Goal: Information Seeking & Learning: Learn about a topic

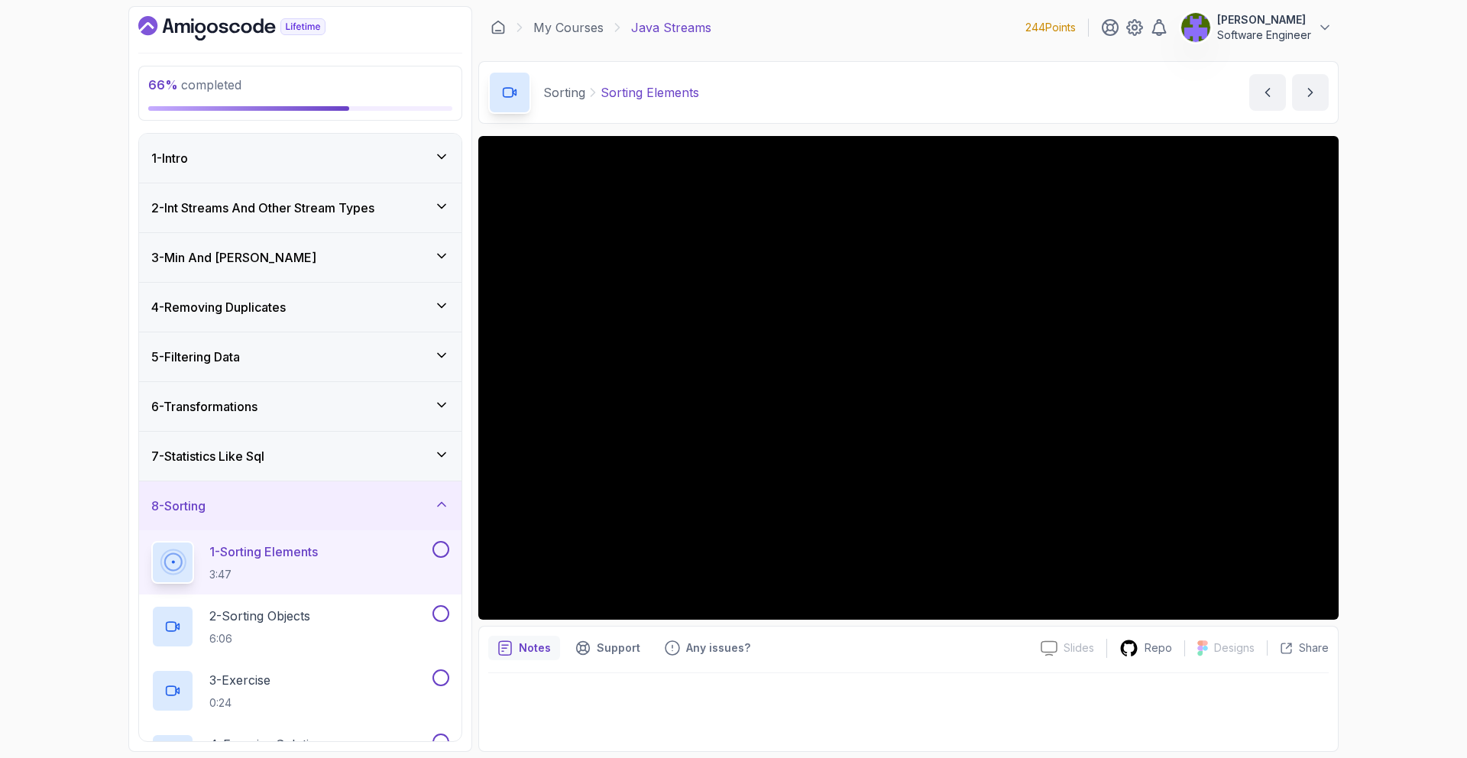
scroll to position [308, 0]
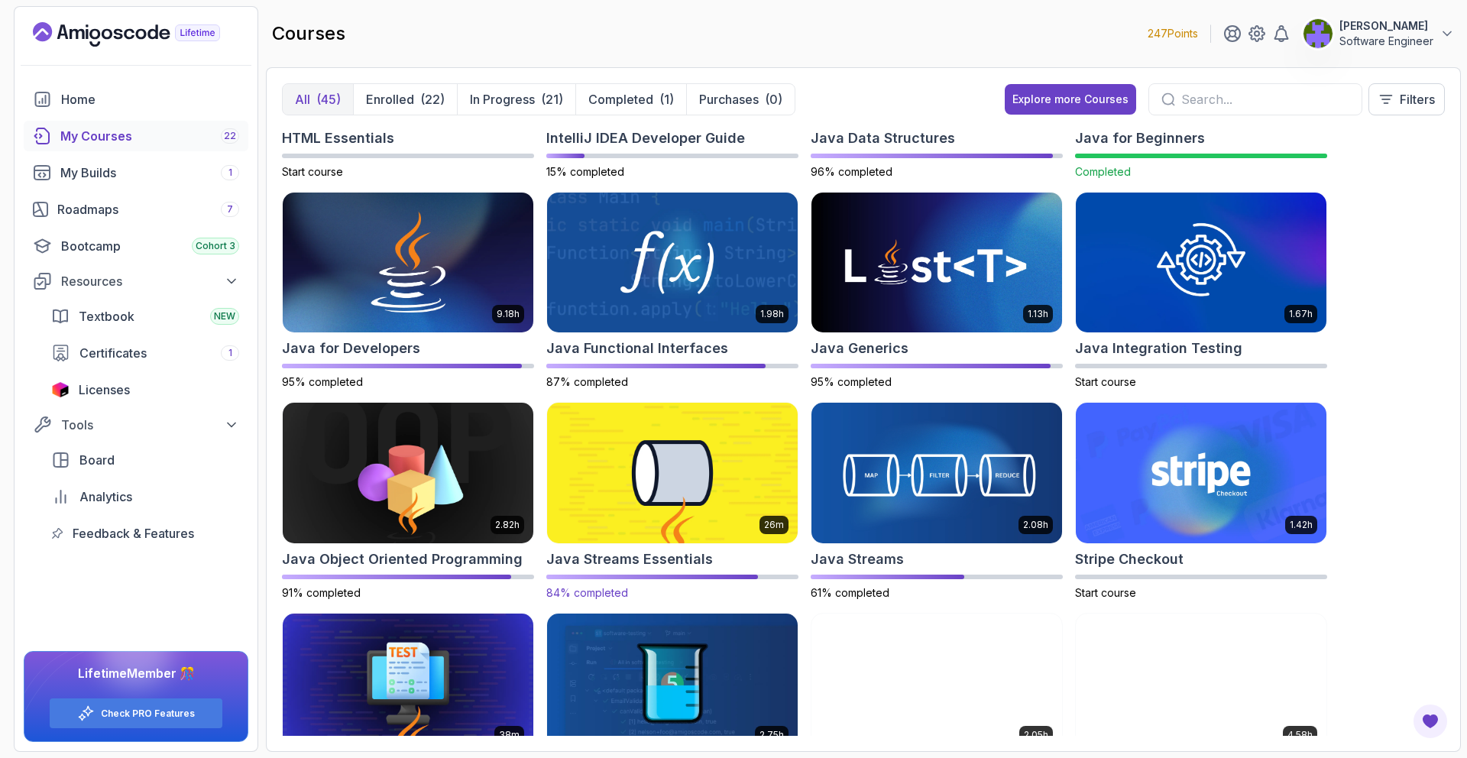
scroll to position [731, 0]
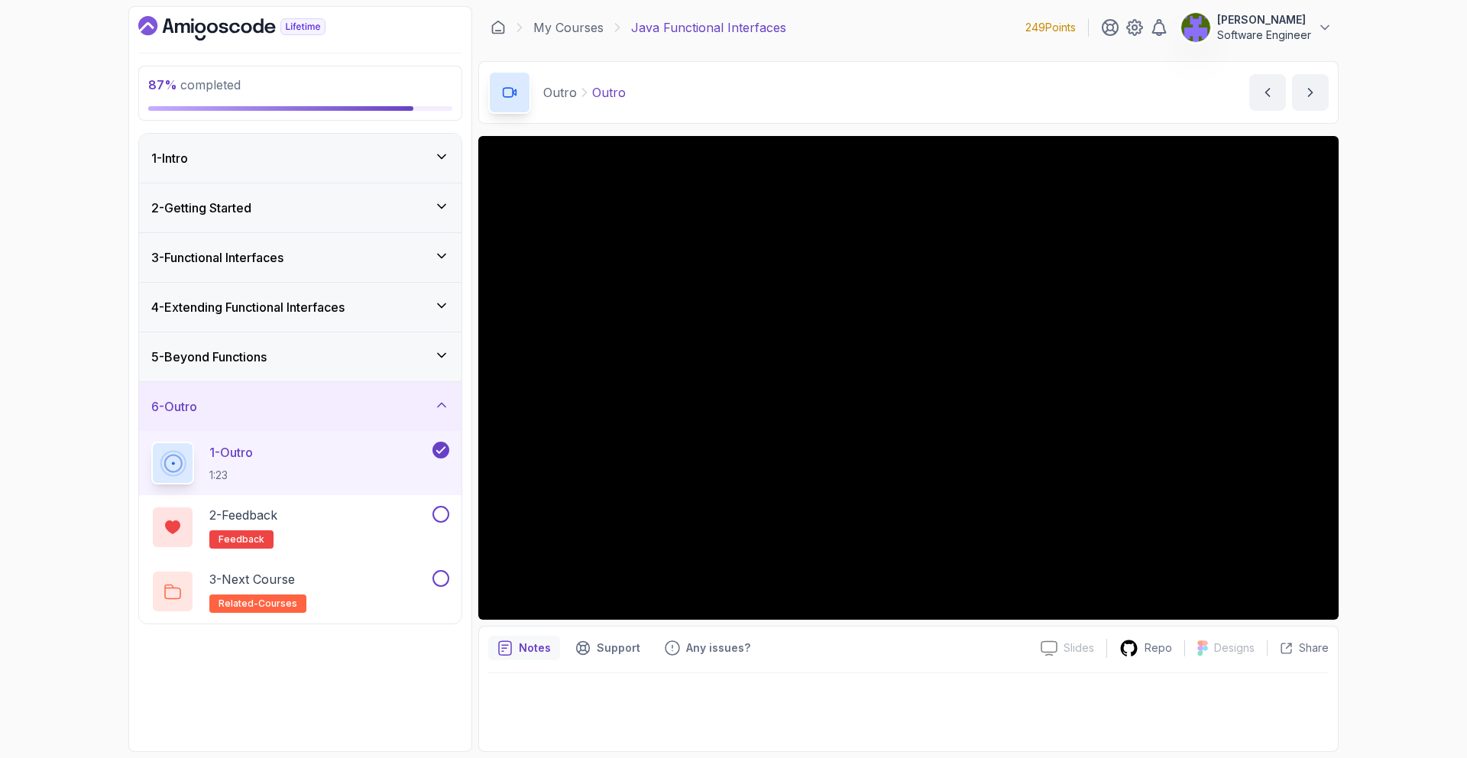
click at [374, 237] on div "3 - Functional Interfaces" at bounding box center [300, 257] width 322 height 49
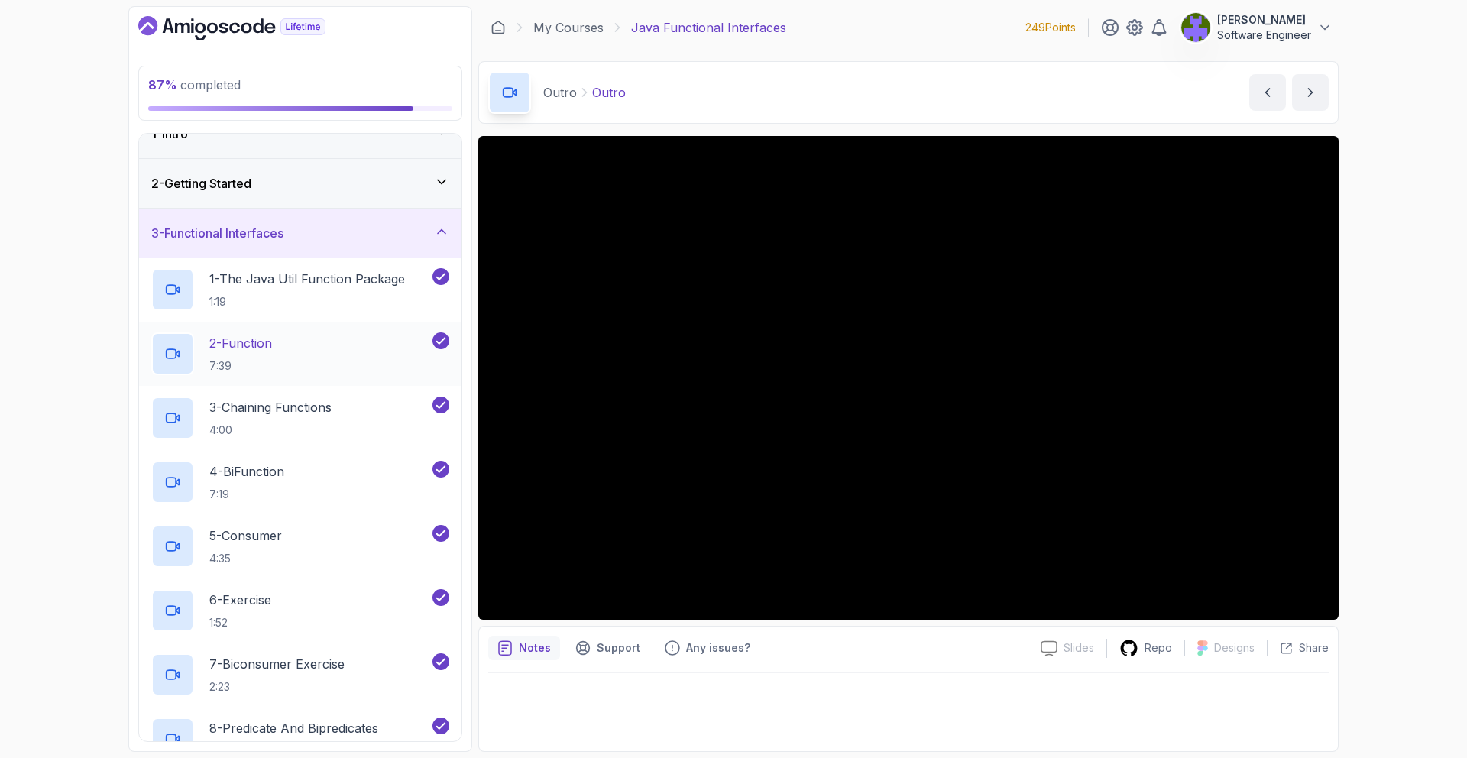
scroll to position [25, 0]
click at [397, 337] on div "2 - Function 7:39" at bounding box center [290, 353] width 278 height 43
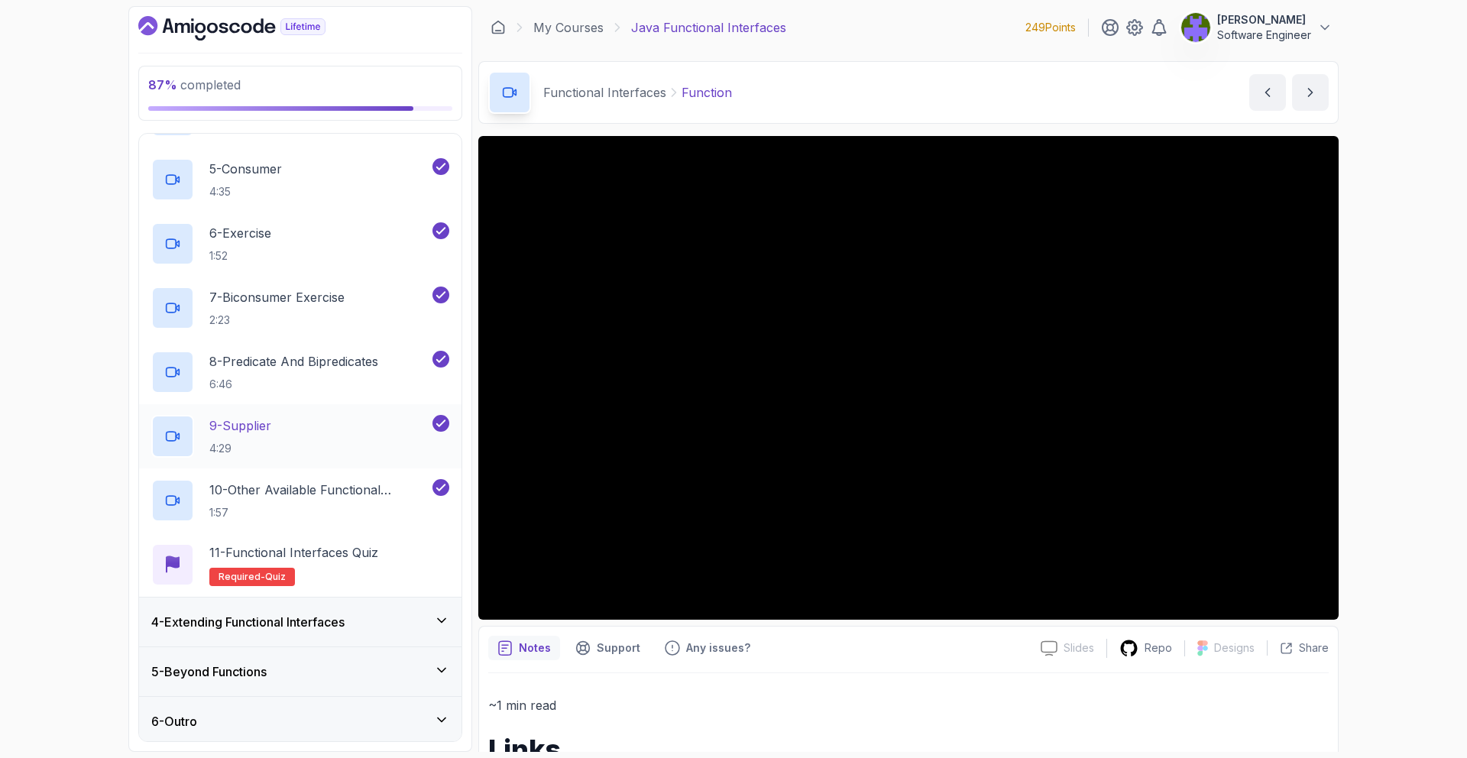
scroll to position [395, 0]
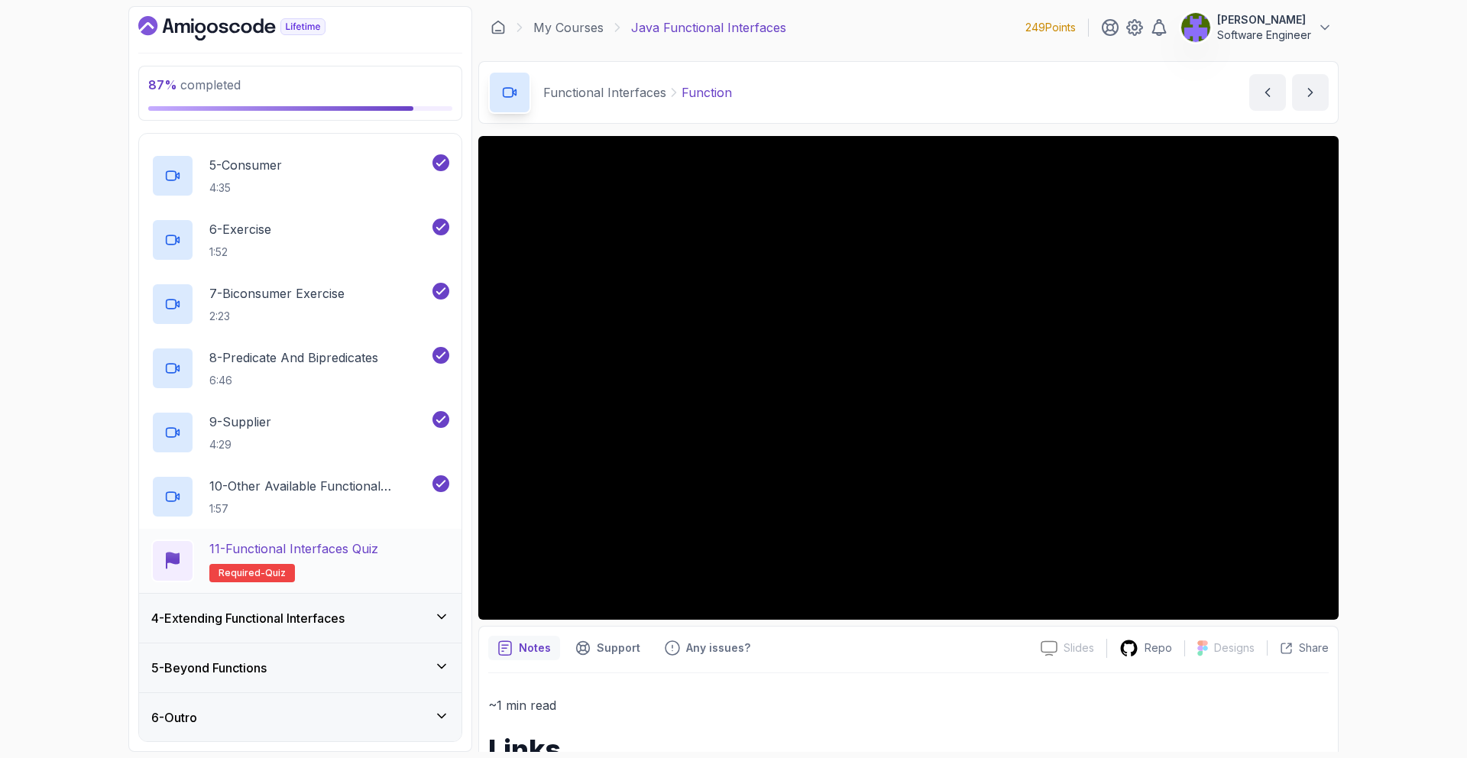
click at [369, 541] on p "11 - Functional Interfaces Quiz" at bounding box center [293, 549] width 169 height 18
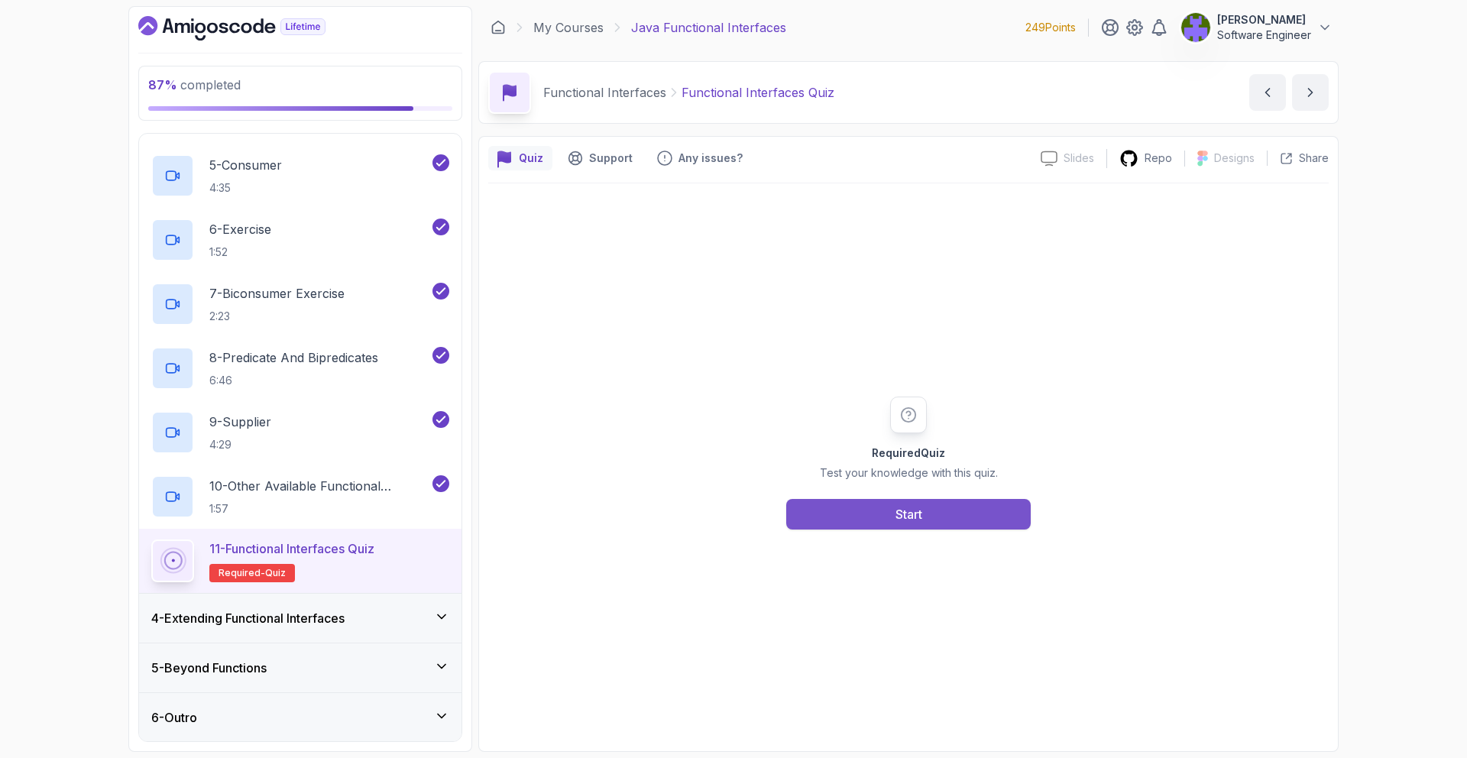
click at [885, 510] on button "Start" at bounding box center [908, 514] width 245 height 31
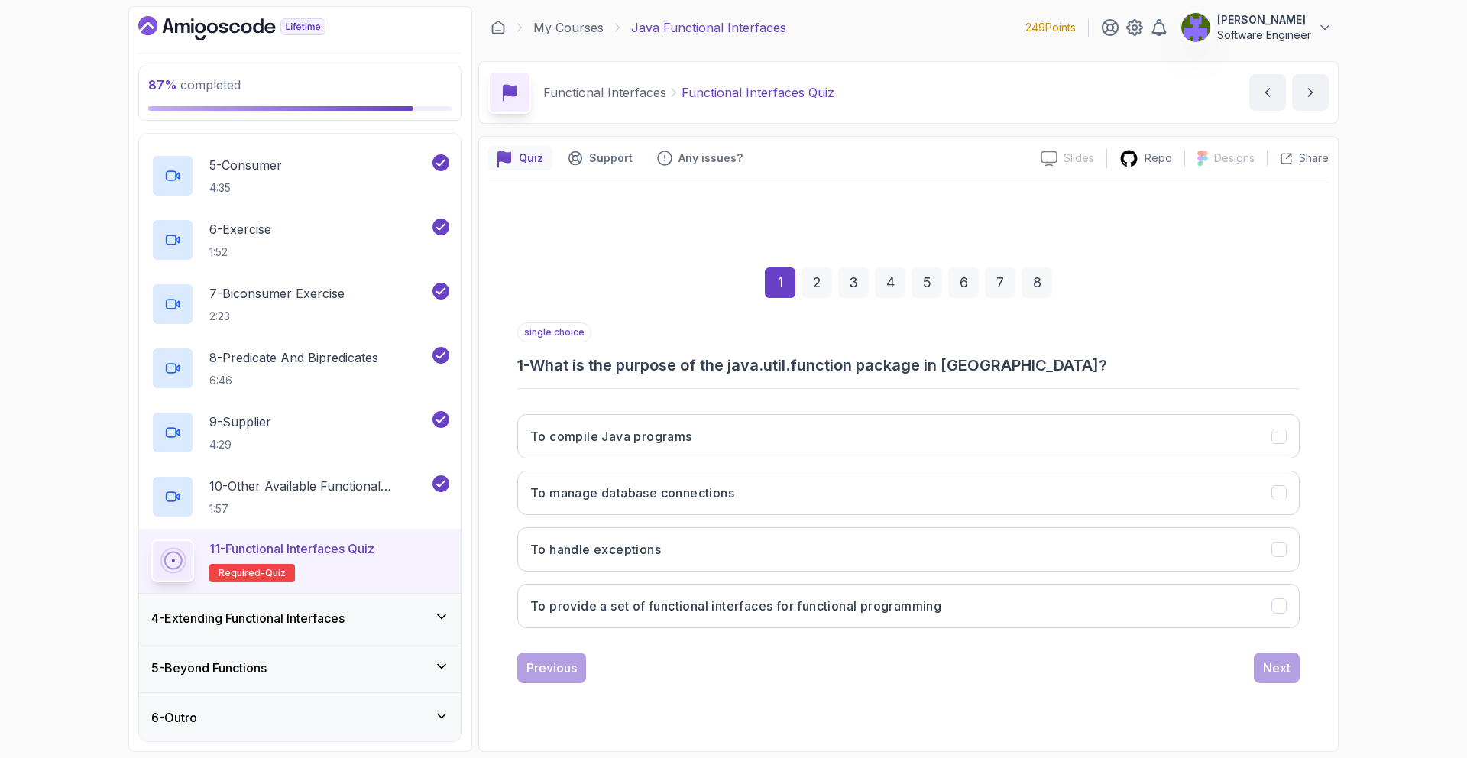
click at [818, 282] on div "2" at bounding box center [817, 282] width 31 height 31
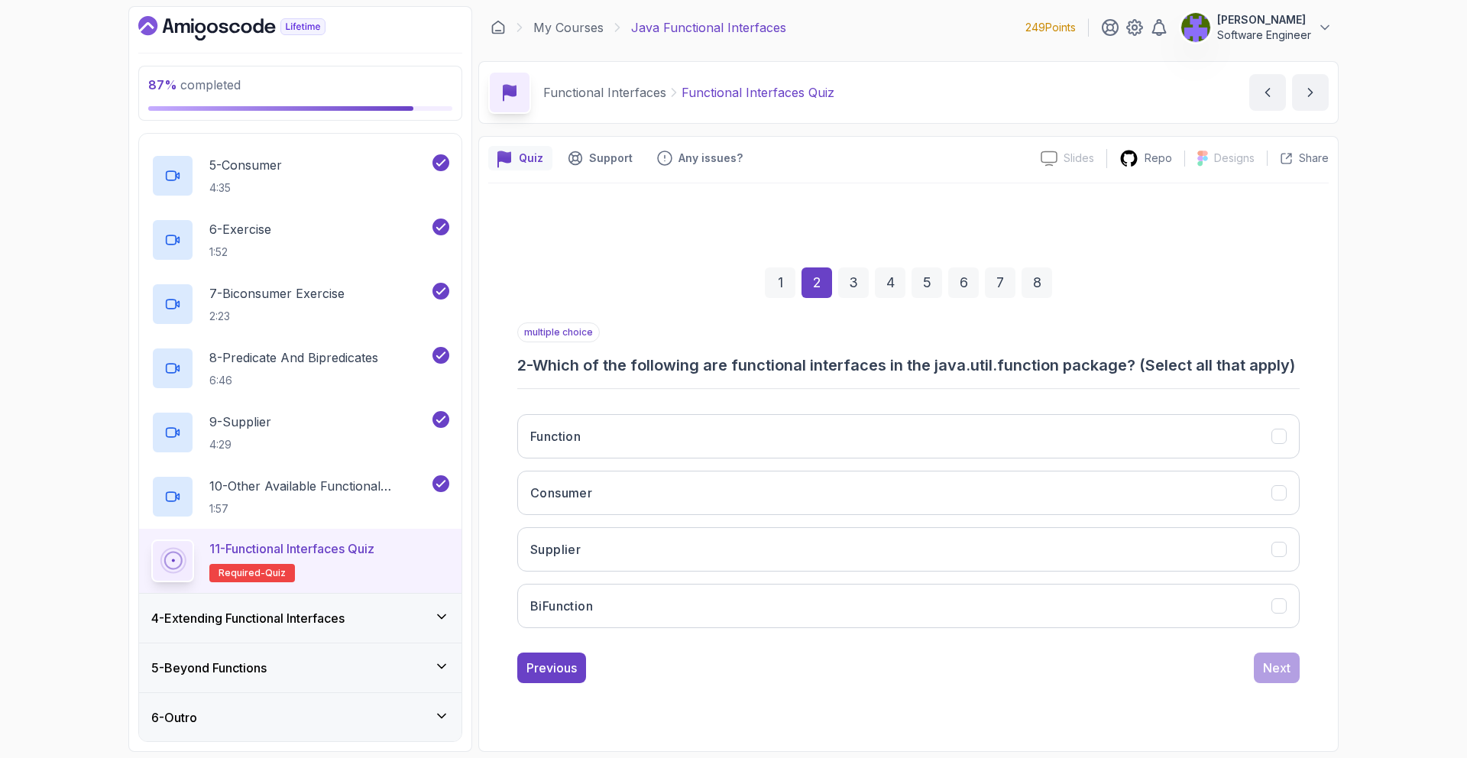
click at [848, 284] on div "3" at bounding box center [853, 282] width 31 height 31
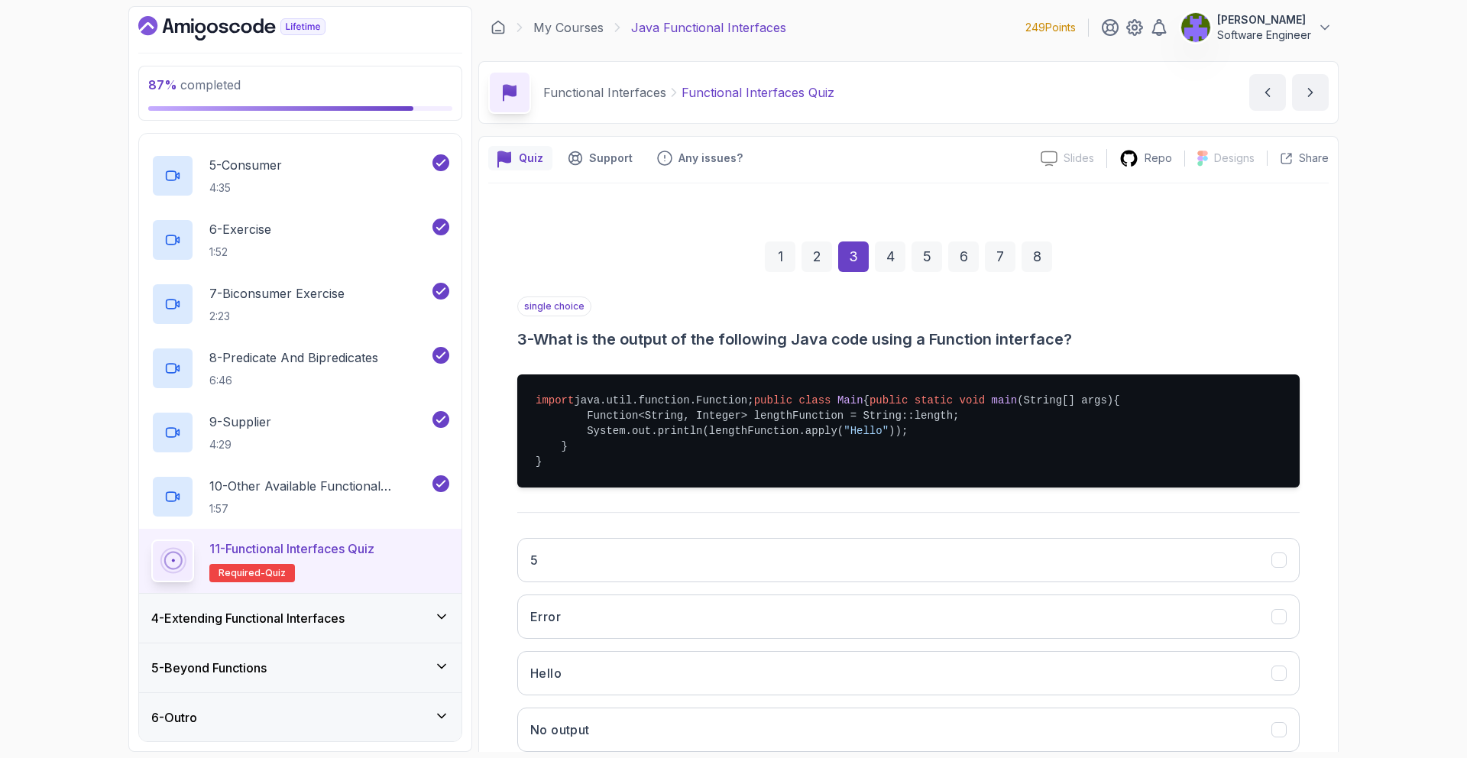
click at [896, 265] on div "4" at bounding box center [890, 256] width 31 height 31
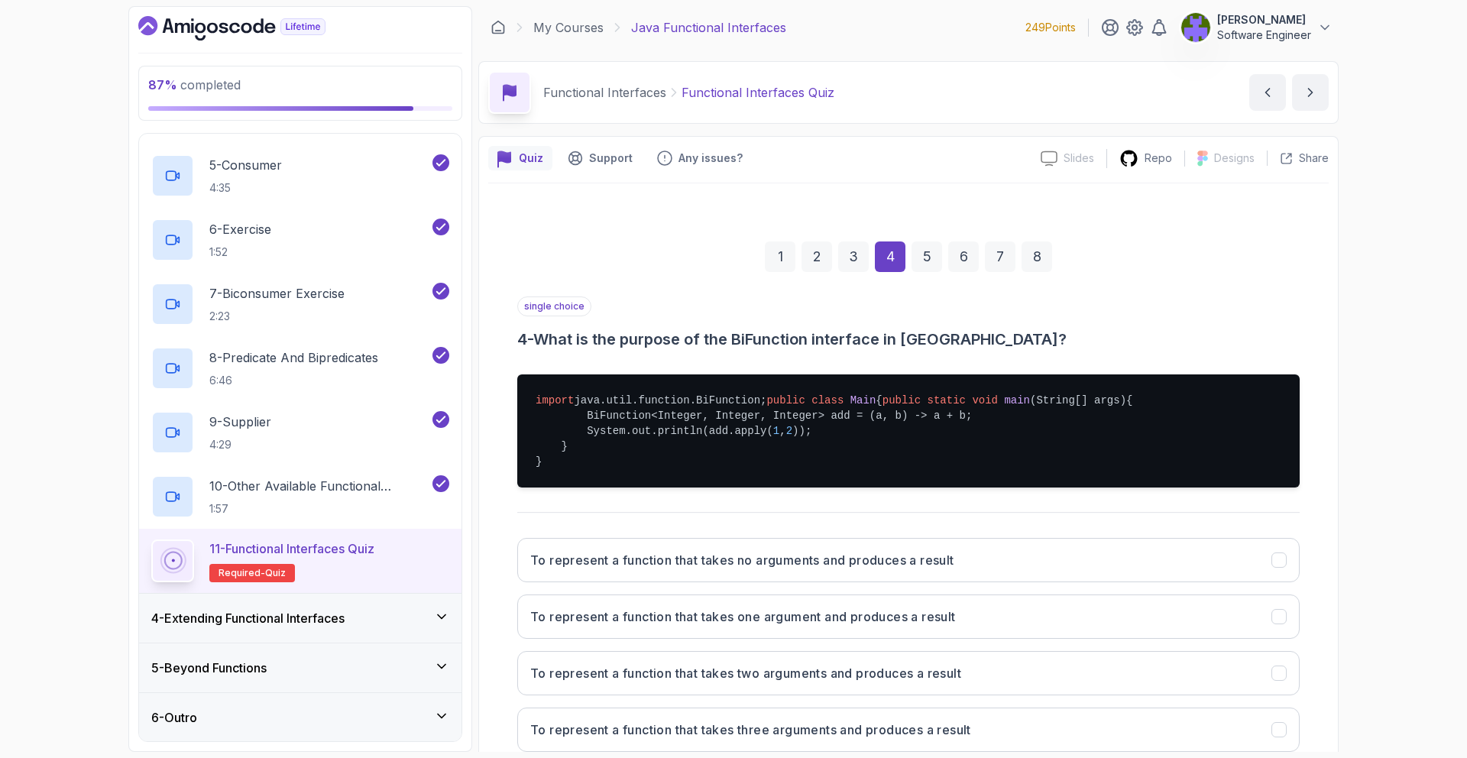
click at [938, 264] on div "5" at bounding box center [927, 256] width 31 height 31
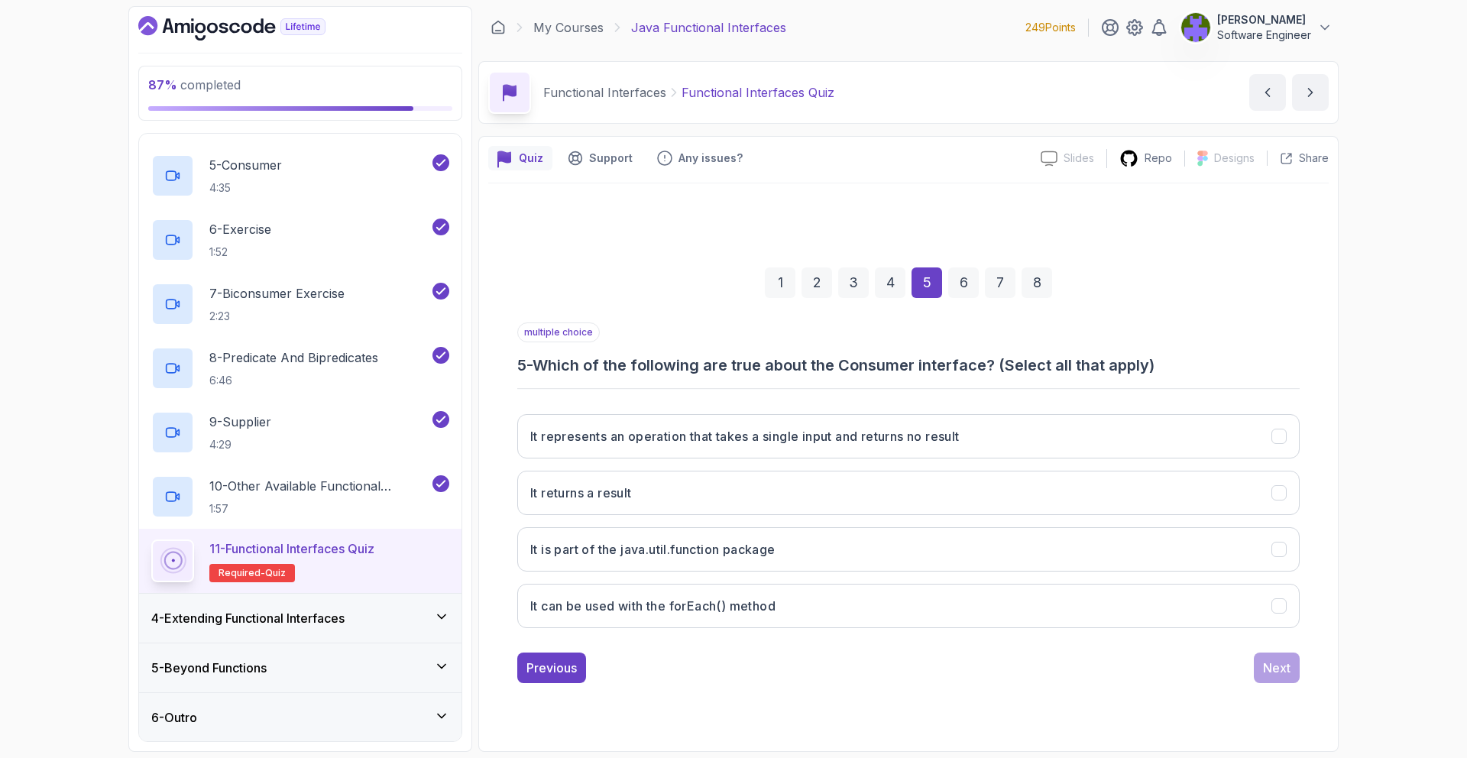
click at [966, 259] on div "1 2 3 4 5 6 7 8" at bounding box center [908, 282] width 783 height 79
click at [971, 276] on div "6" at bounding box center [963, 282] width 31 height 31
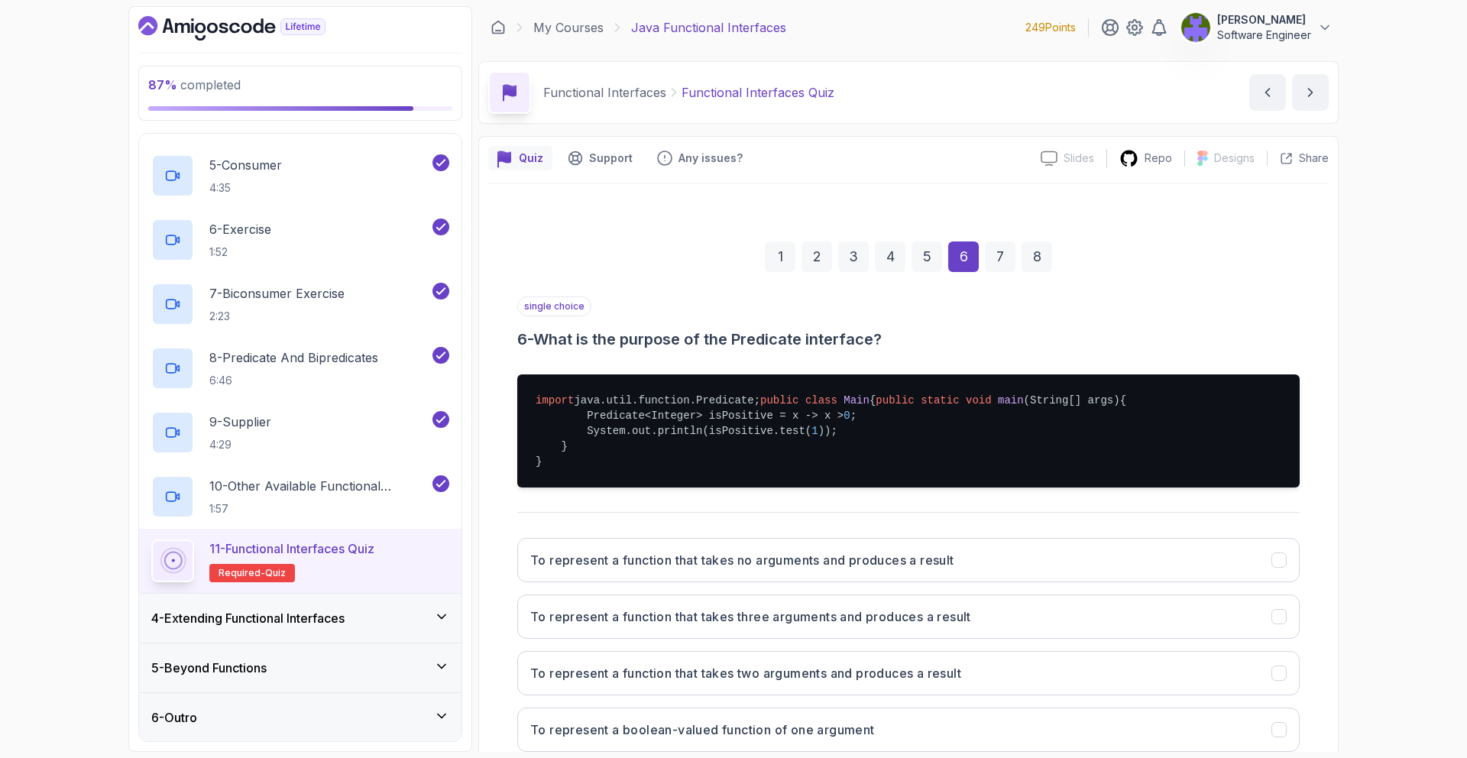
click at [986, 279] on div "1 2 3 4 5 6 7 8" at bounding box center [908, 256] width 783 height 79
click at [1006, 265] on div "7" at bounding box center [1000, 256] width 31 height 31
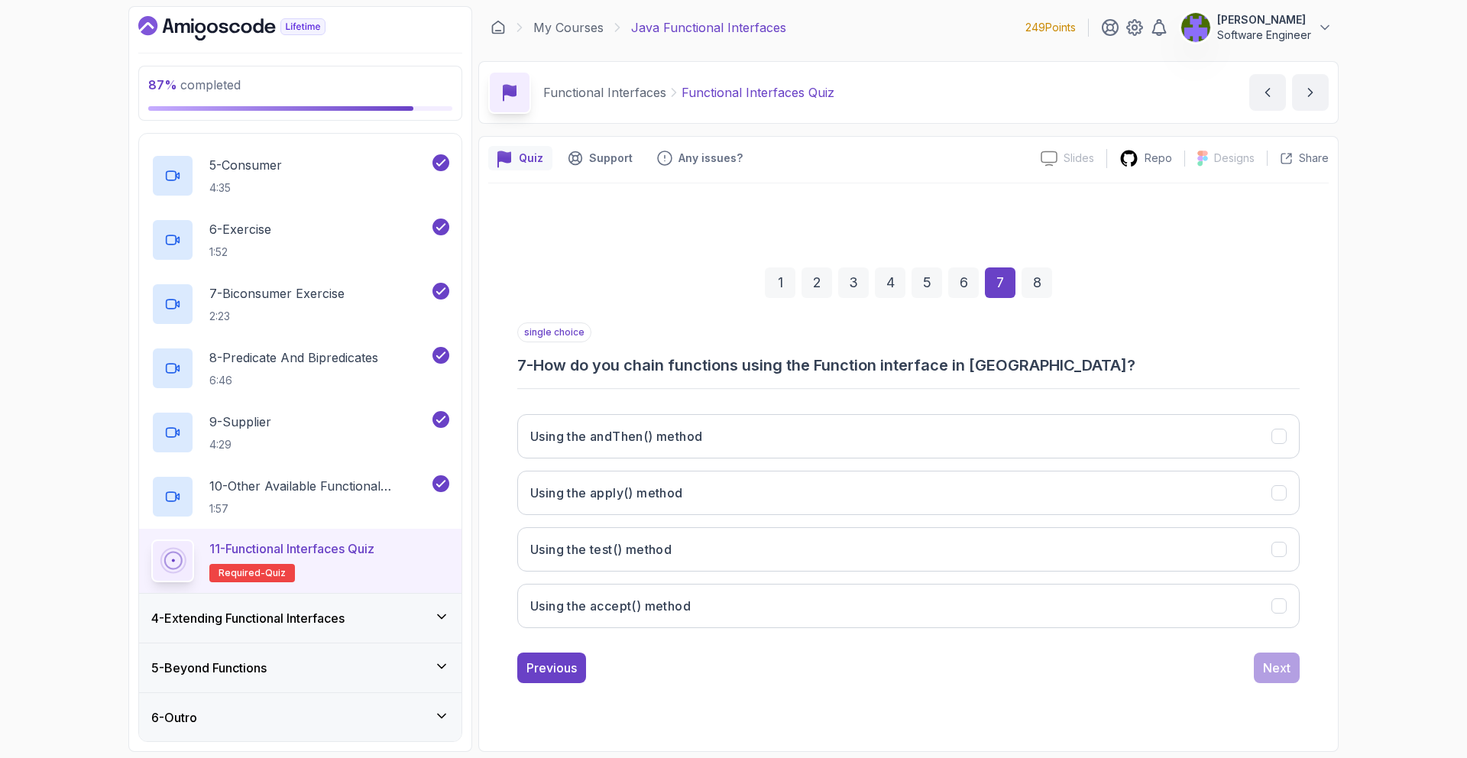
click at [1047, 258] on div "1 2 3 4 5 6 7 8" at bounding box center [908, 282] width 783 height 79
click at [367, 618] on div "4 - Extending Functional Interfaces" at bounding box center [300, 618] width 298 height 18
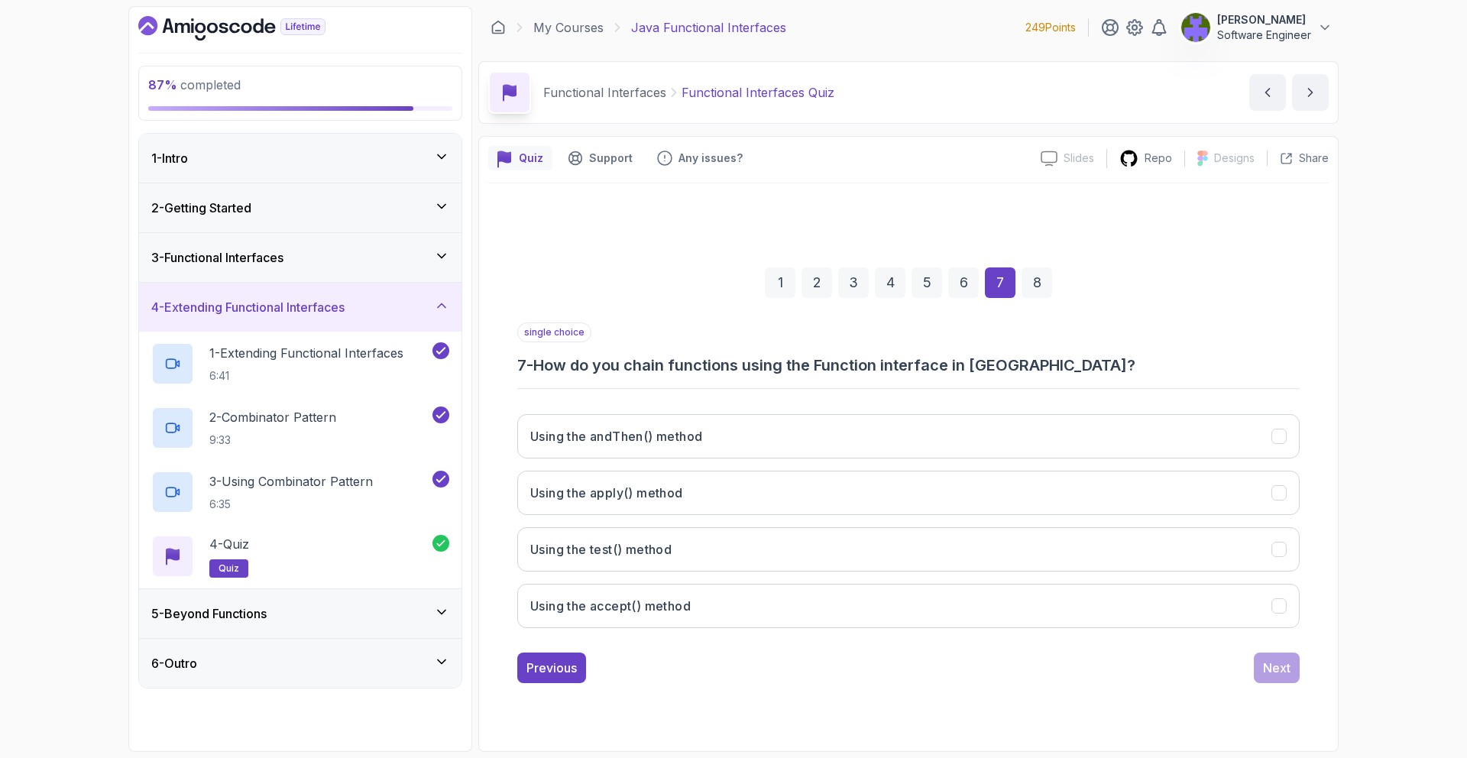
click at [365, 609] on div "5 - Beyond Functions" at bounding box center [300, 613] width 298 height 18
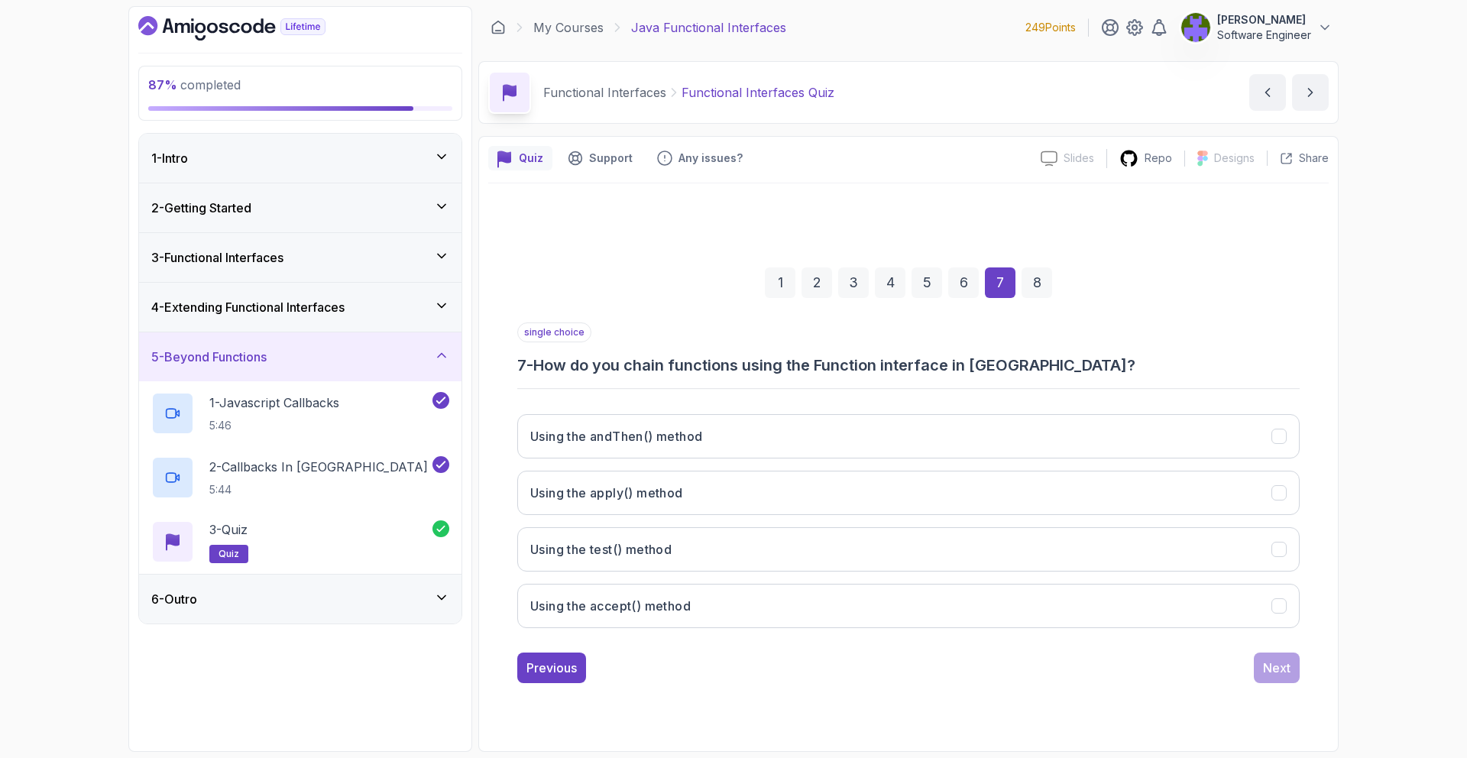
click at [386, 323] on div "4 - Extending Functional Interfaces" at bounding box center [300, 307] width 322 height 49
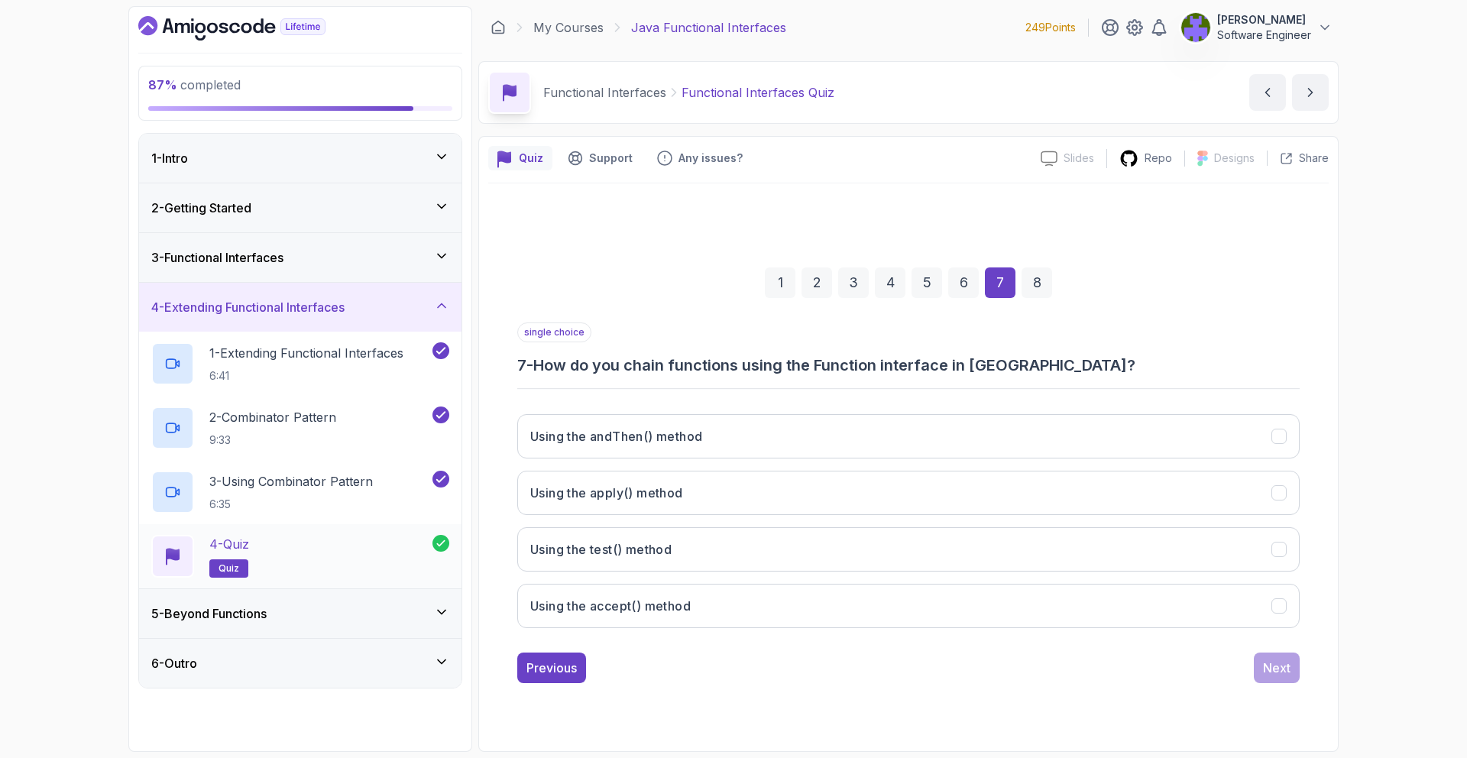
click at [364, 540] on div "4 - Quiz quiz" at bounding box center [291, 556] width 281 height 43
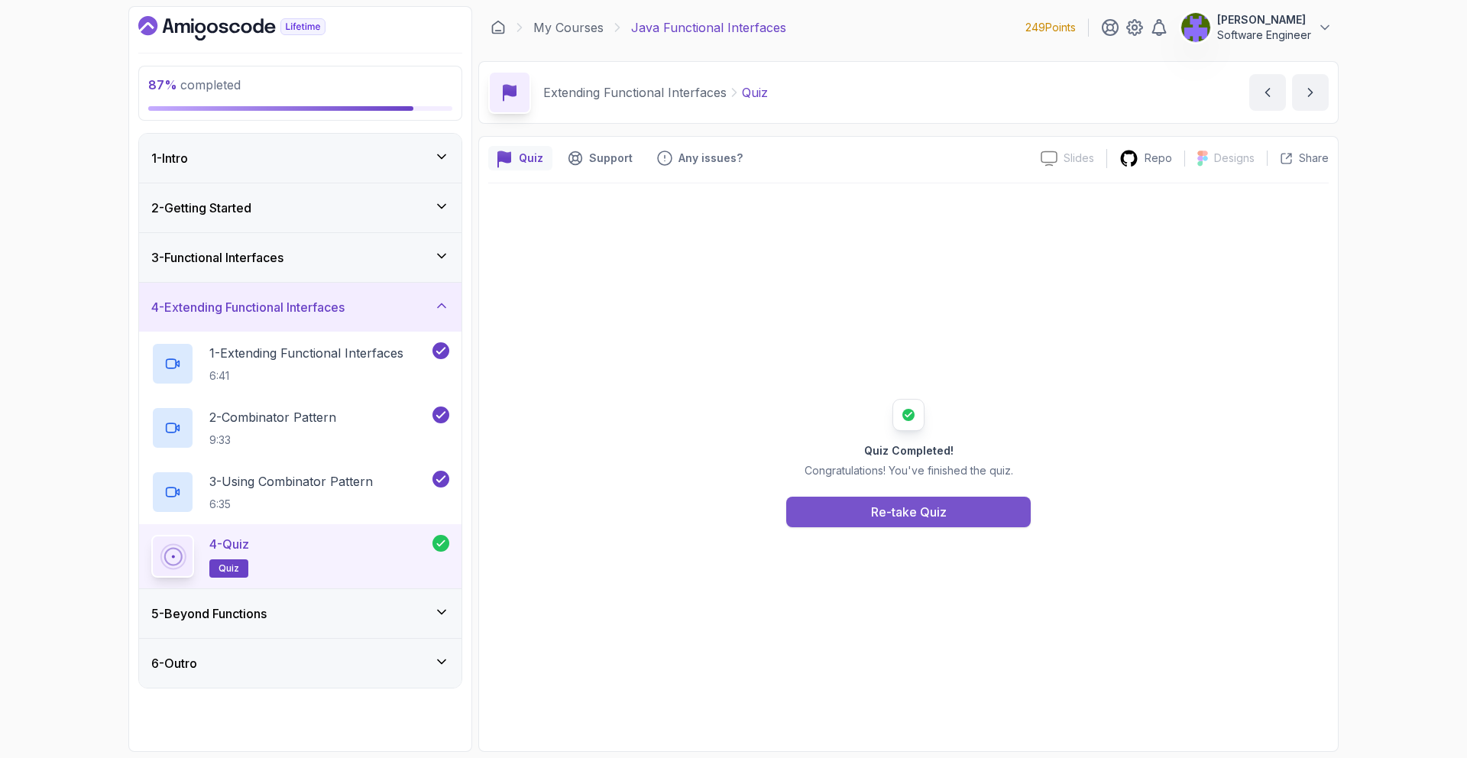
click at [841, 513] on button "Re-take Quiz" at bounding box center [908, 512] width 245 height 31
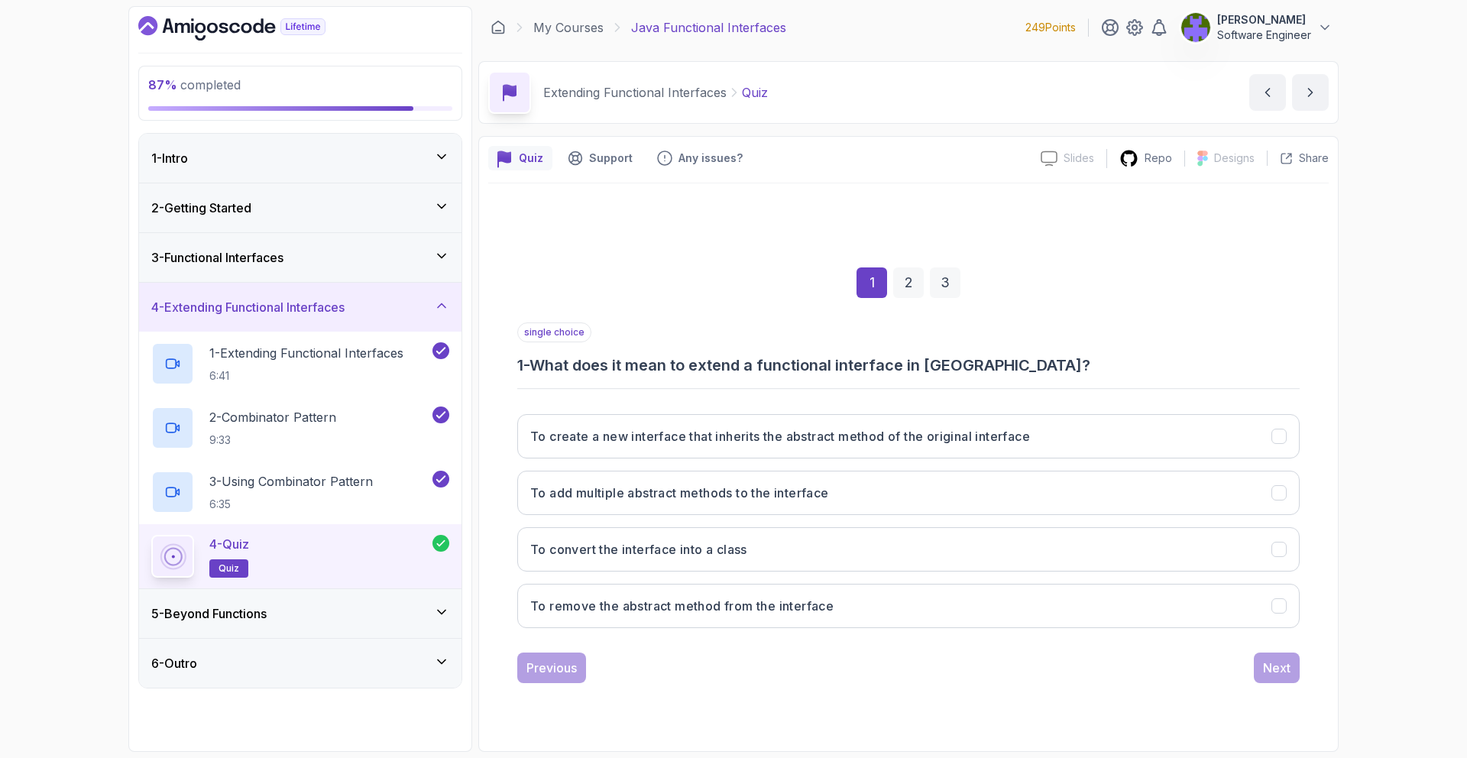
click at [918, 284] on div "2" at bounding box center [908, 282] width 31 height 31
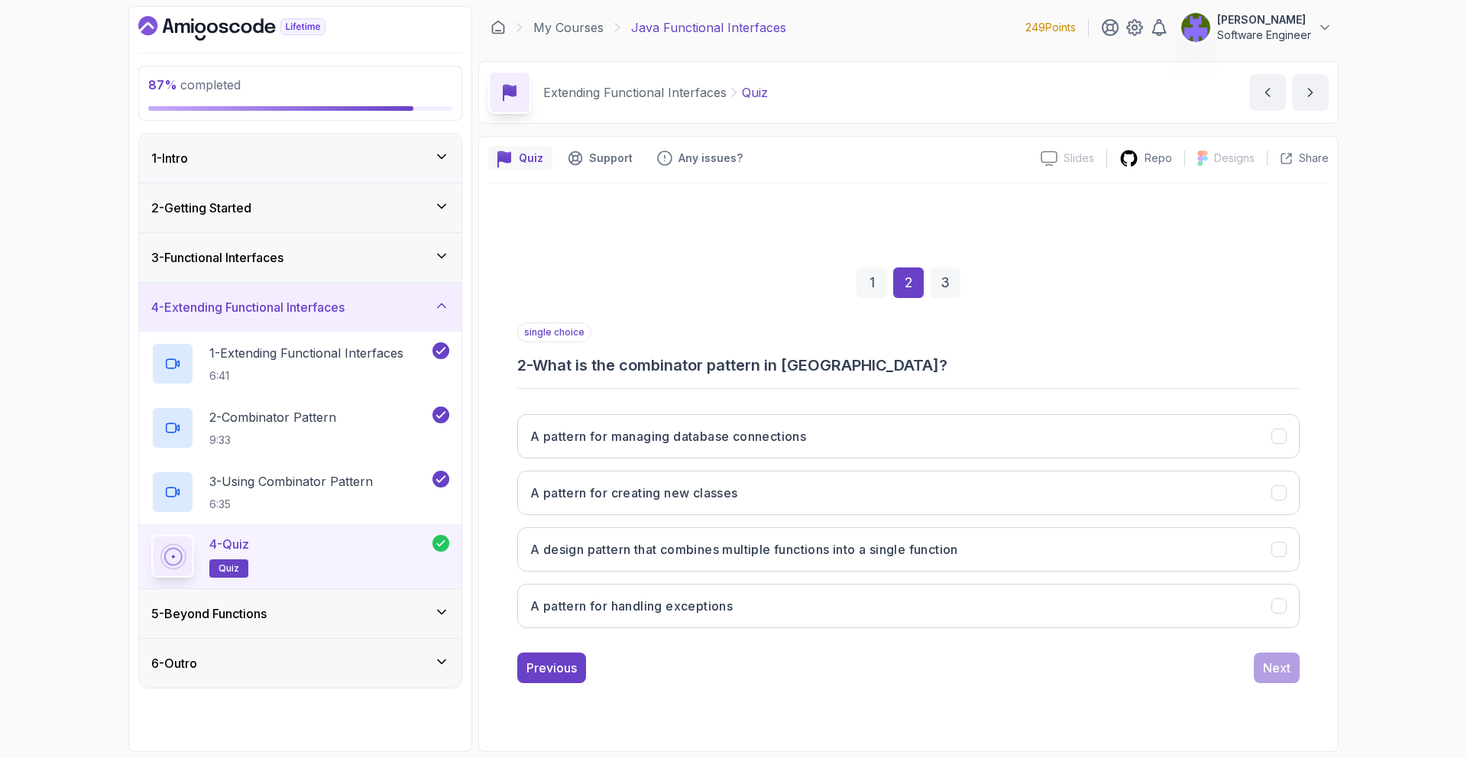
click at [938, 282] on div "3" at bounding box center [945, 282] width 31 height 31
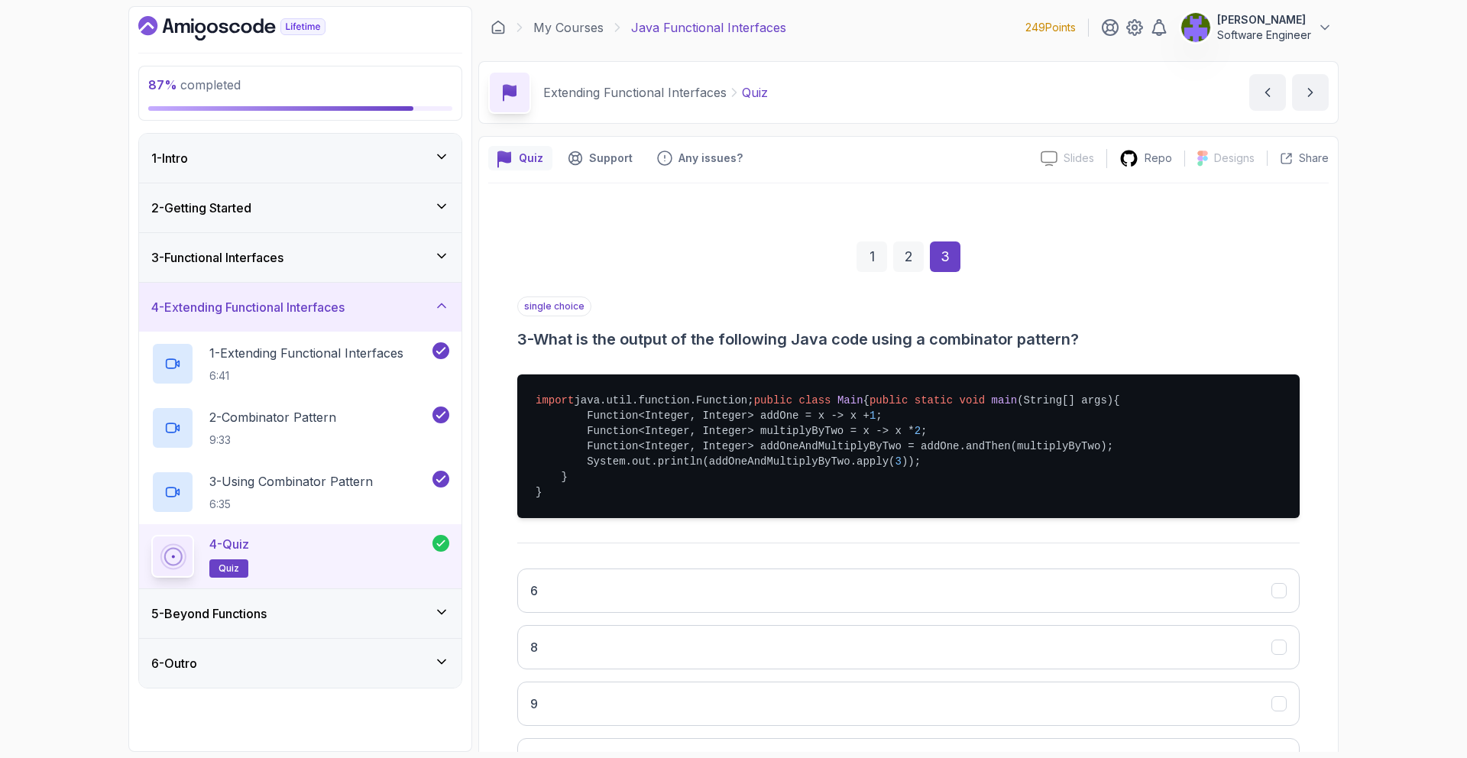
click at [332, 660] on div "6 - Outro" at bounding box center [300, 663] width 298 height 18
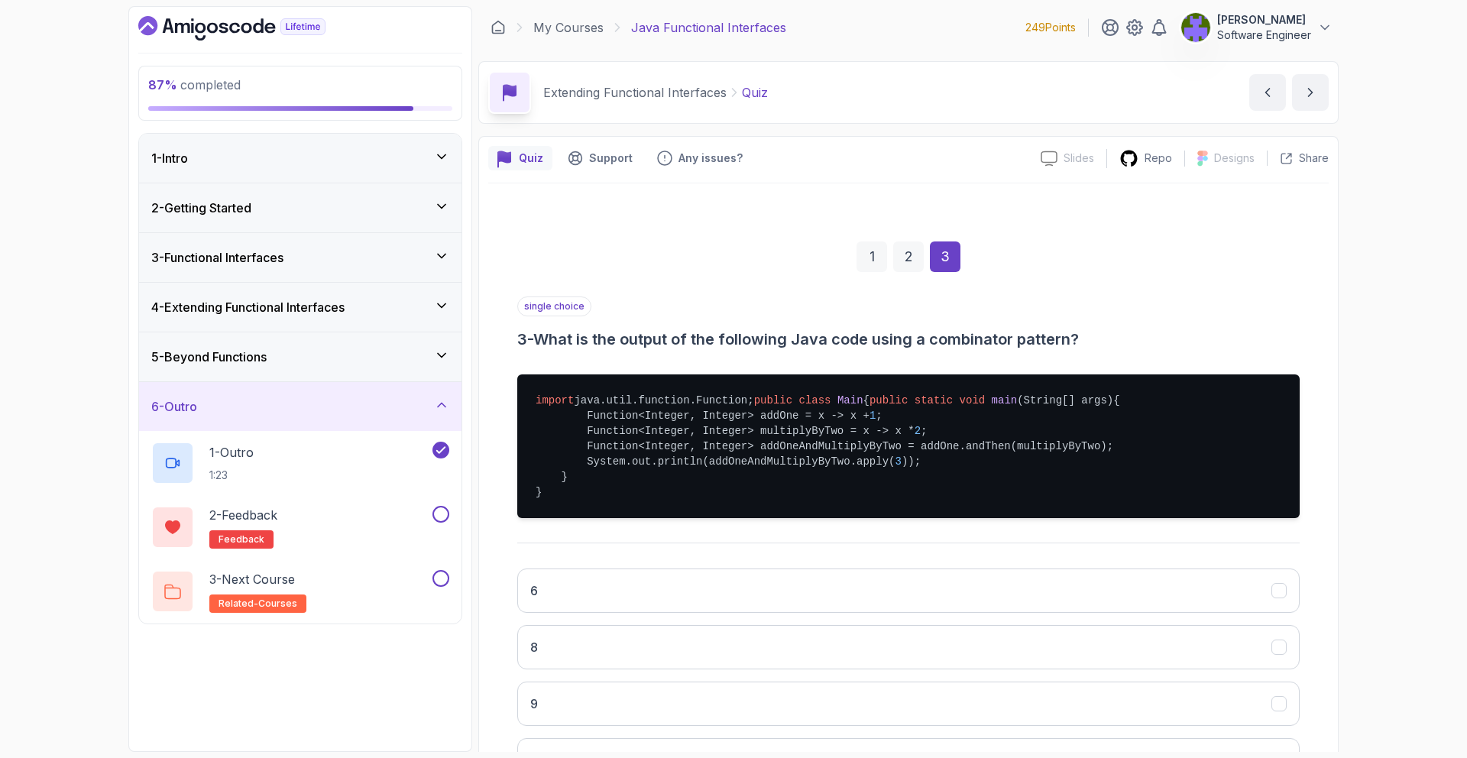
click at [394, 340] on div "5 - Beyond Functions" at bounding box center [300, 356] width 322 height 49
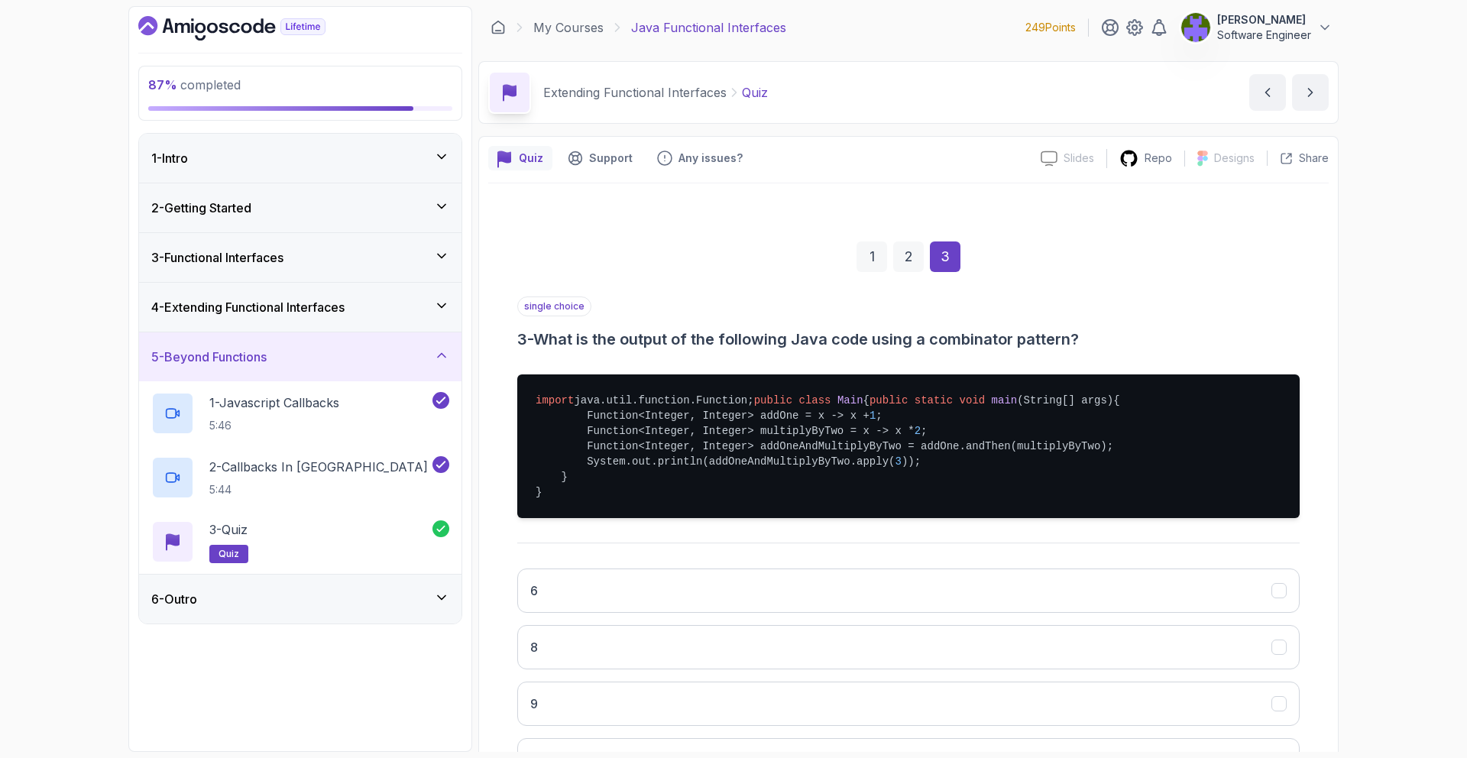
click at [393, 271] on div "3 - Functional Interfaces" at bounding box center [300, 257] width 322 height 49
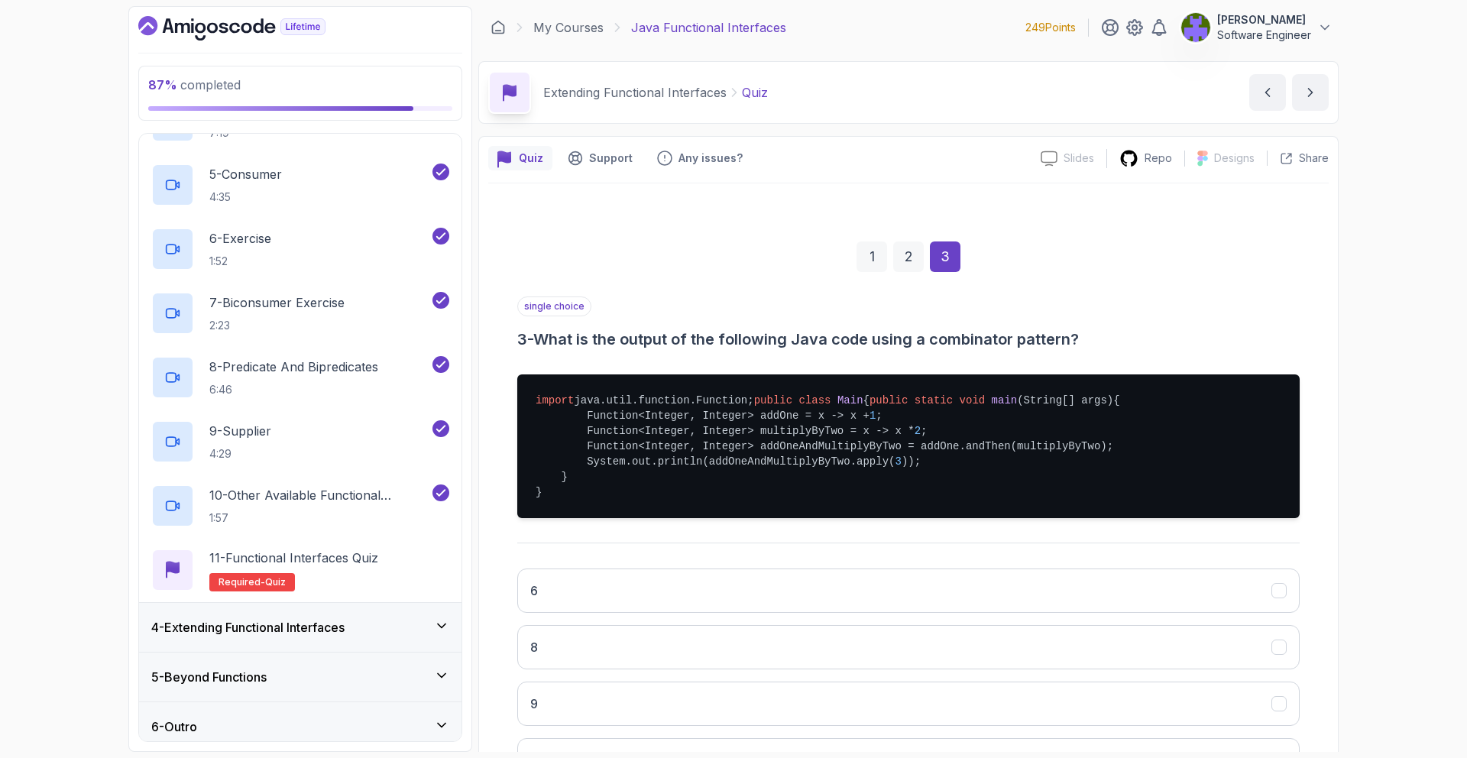
scroll to position [290, 0]
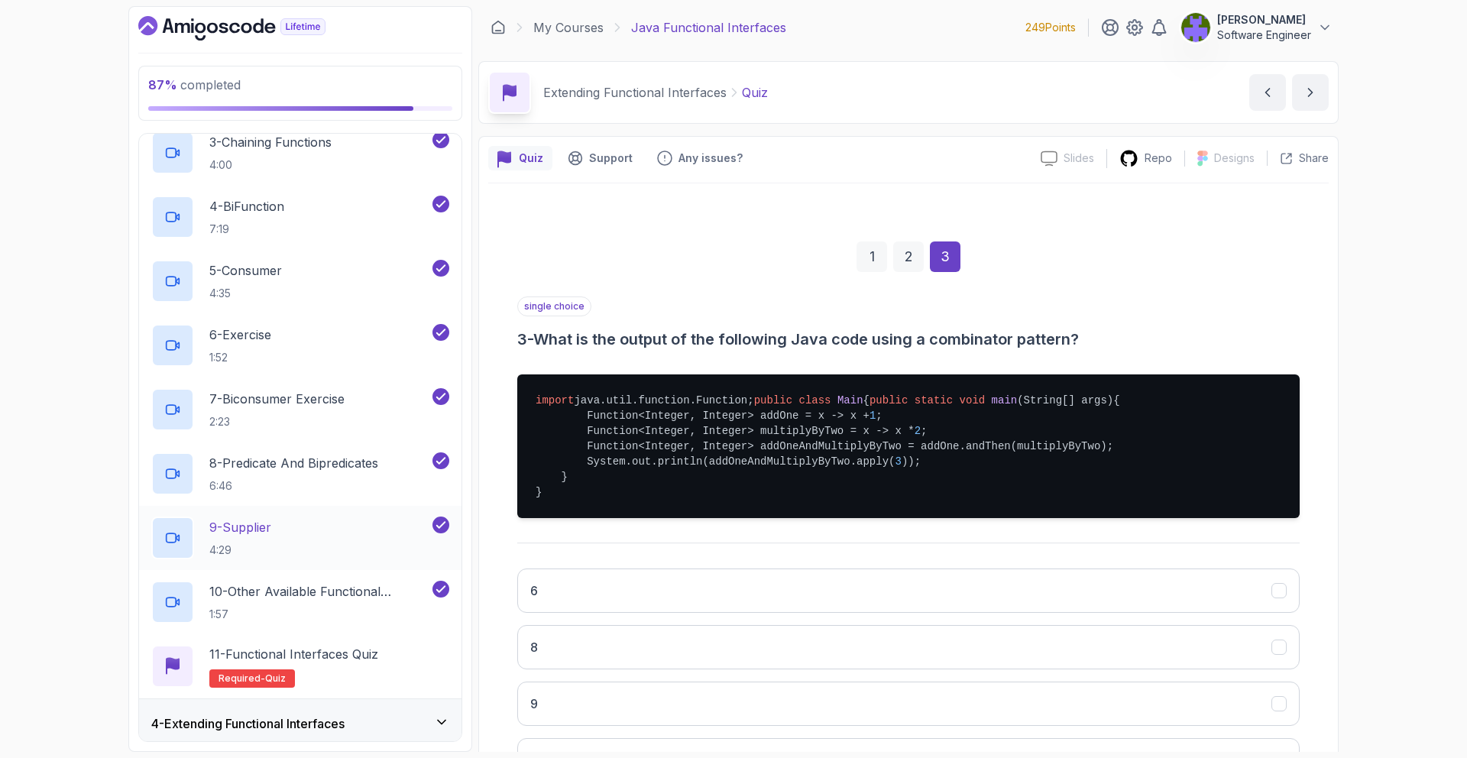
click at [357, 510] on div "9 - Supplier 4:29" at bounding box center [300, 538] width 322 height 64
click at [383, 531] on div "9 - Supplier 4:29" at bounding box center [290, 538] width 278 height 43
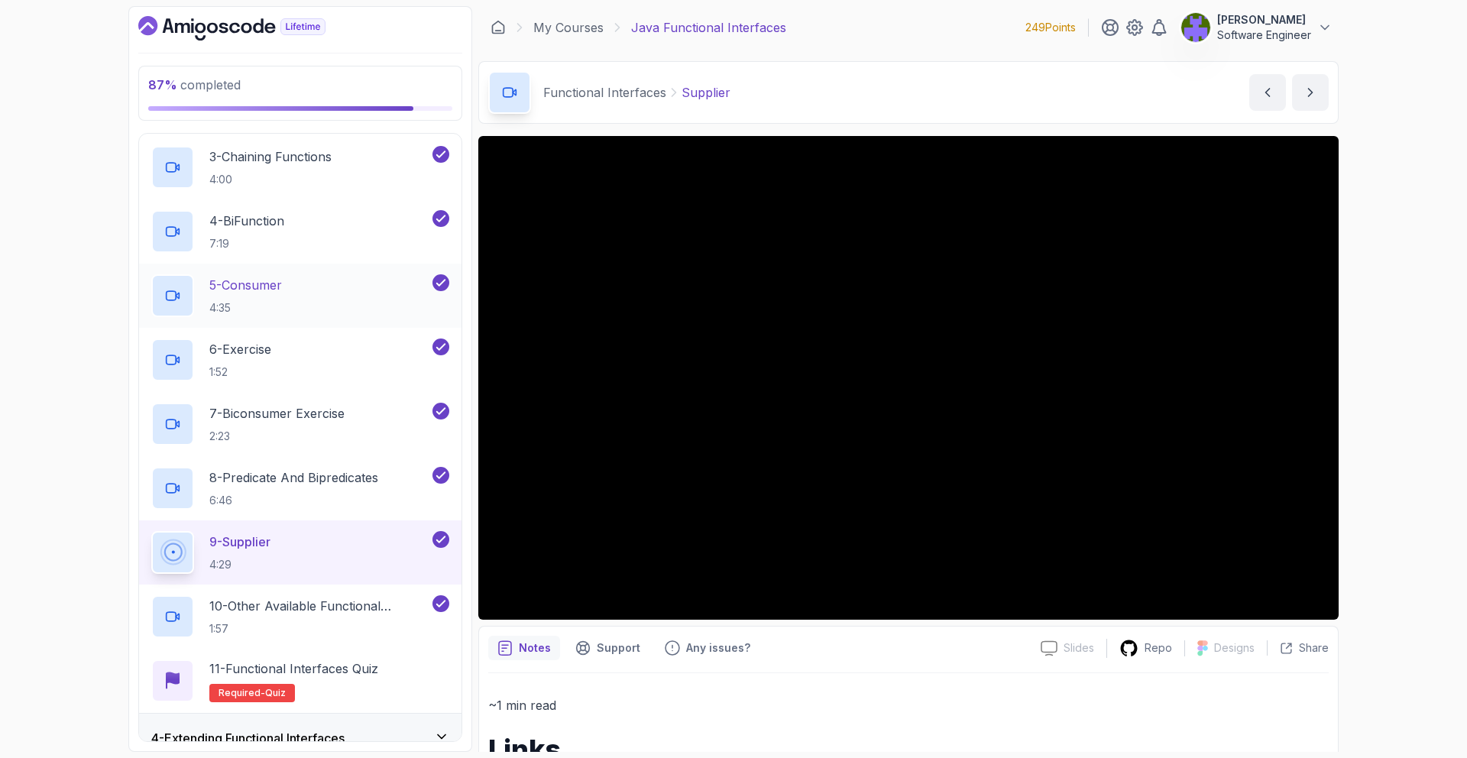
scroll to position [186, 0]
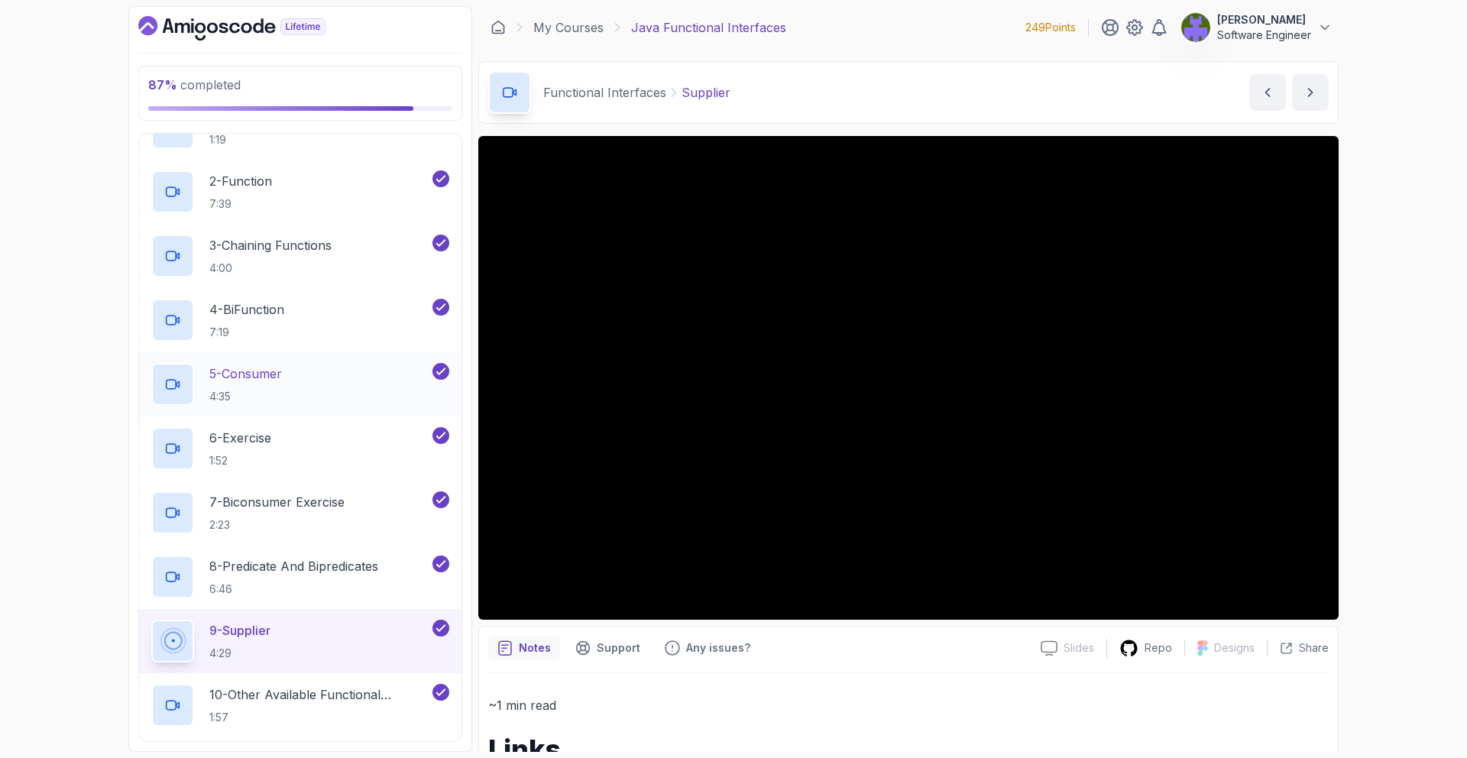
click at [386, 363] on div "5 - Consumer 4:35" at bounding box center [290, 384] width 278 height 43
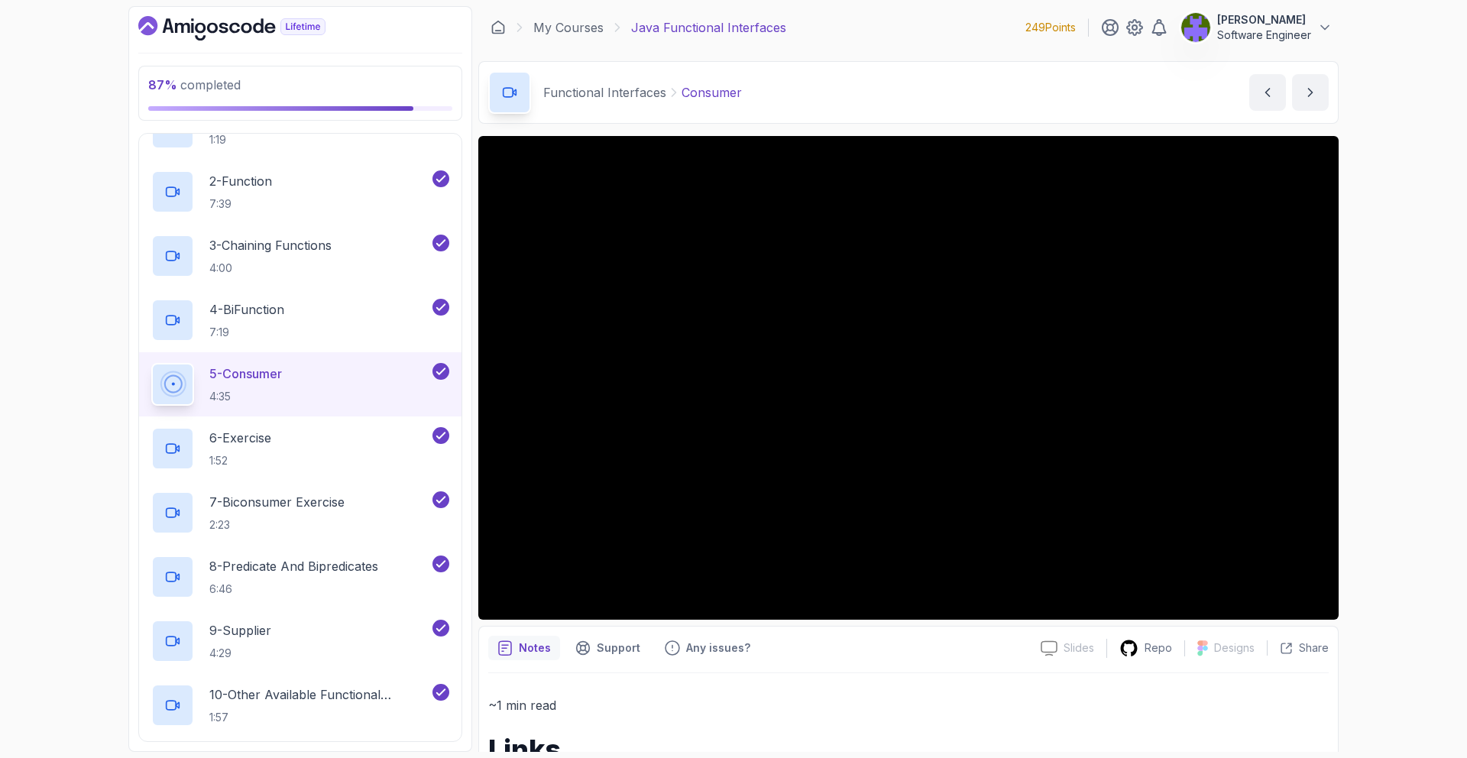
click at [151, 363] on button "5 - Consumer 4:35" at bounding box center [300, 384] width 298 height 43
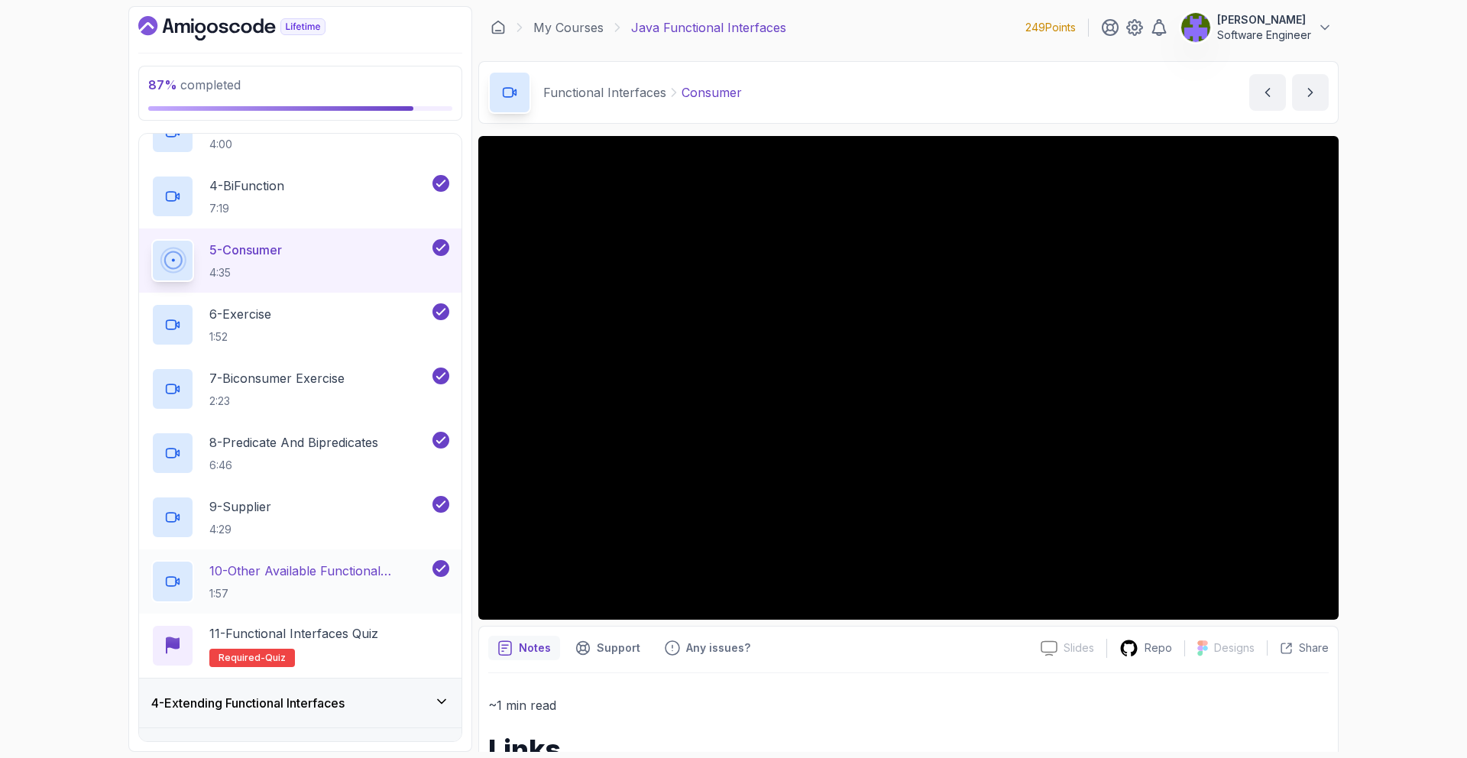
scroll to position [395, 0]
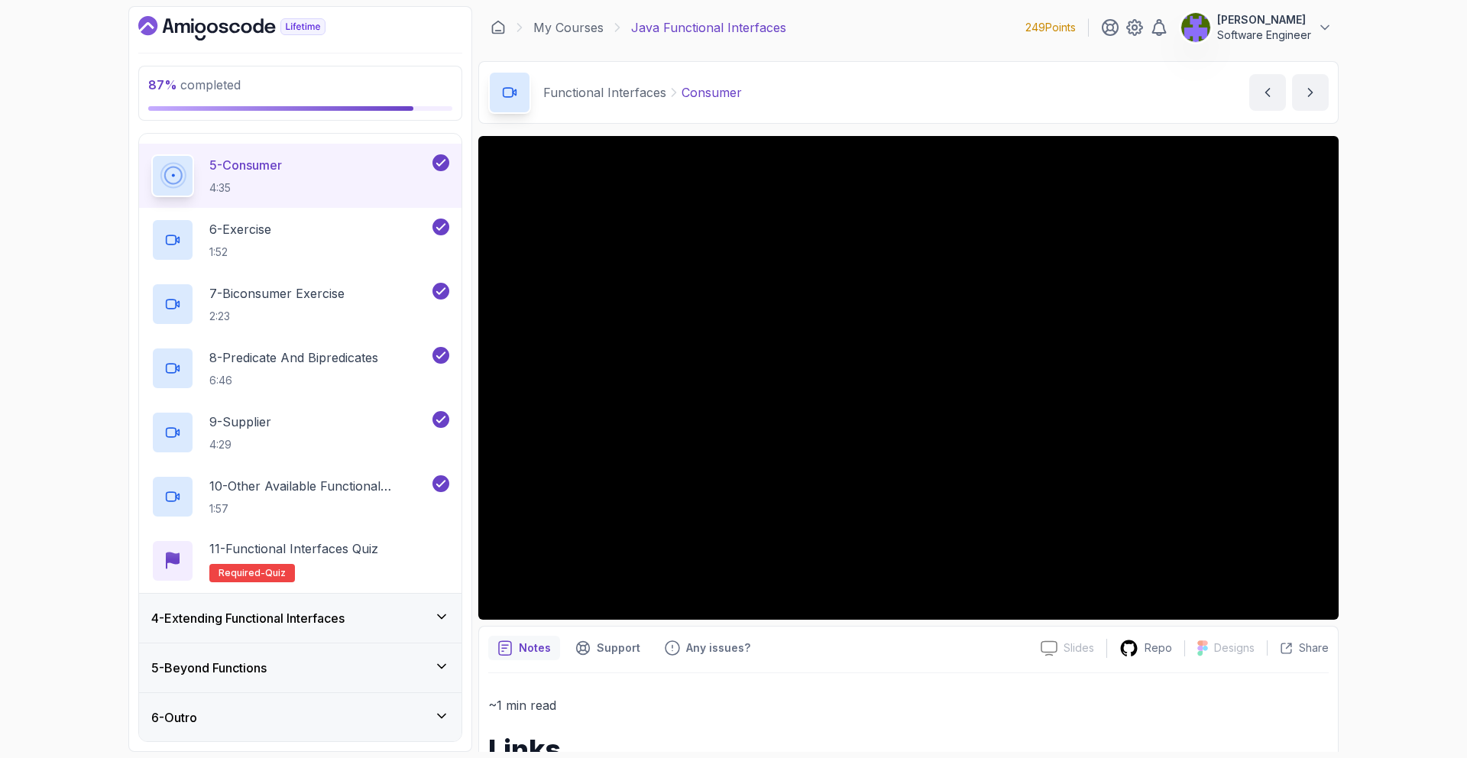
click at [408, 621] on div "4 - Extending Functional Interfaces" at bounding box center [300, 618] width 298 height 18
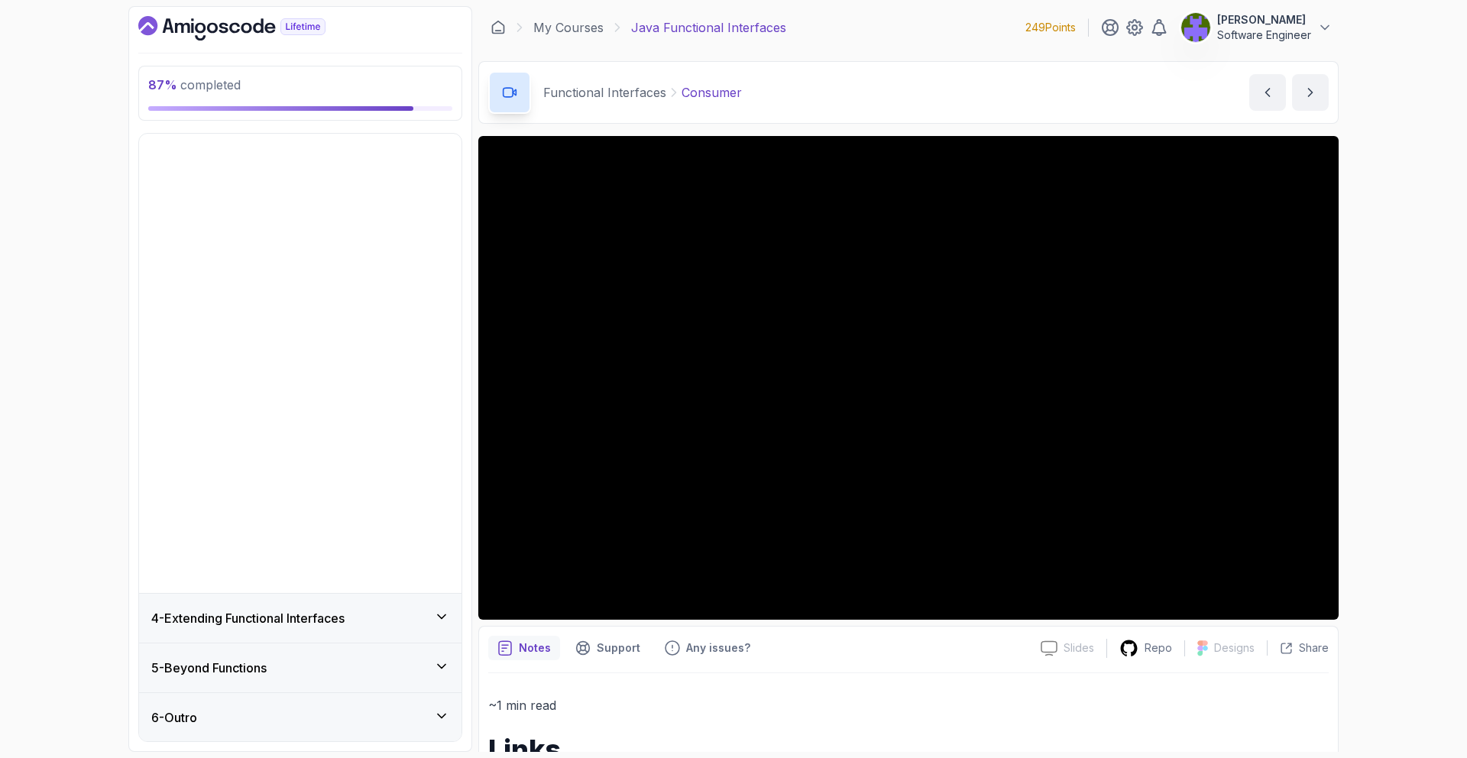
scroll to position [0, 0]
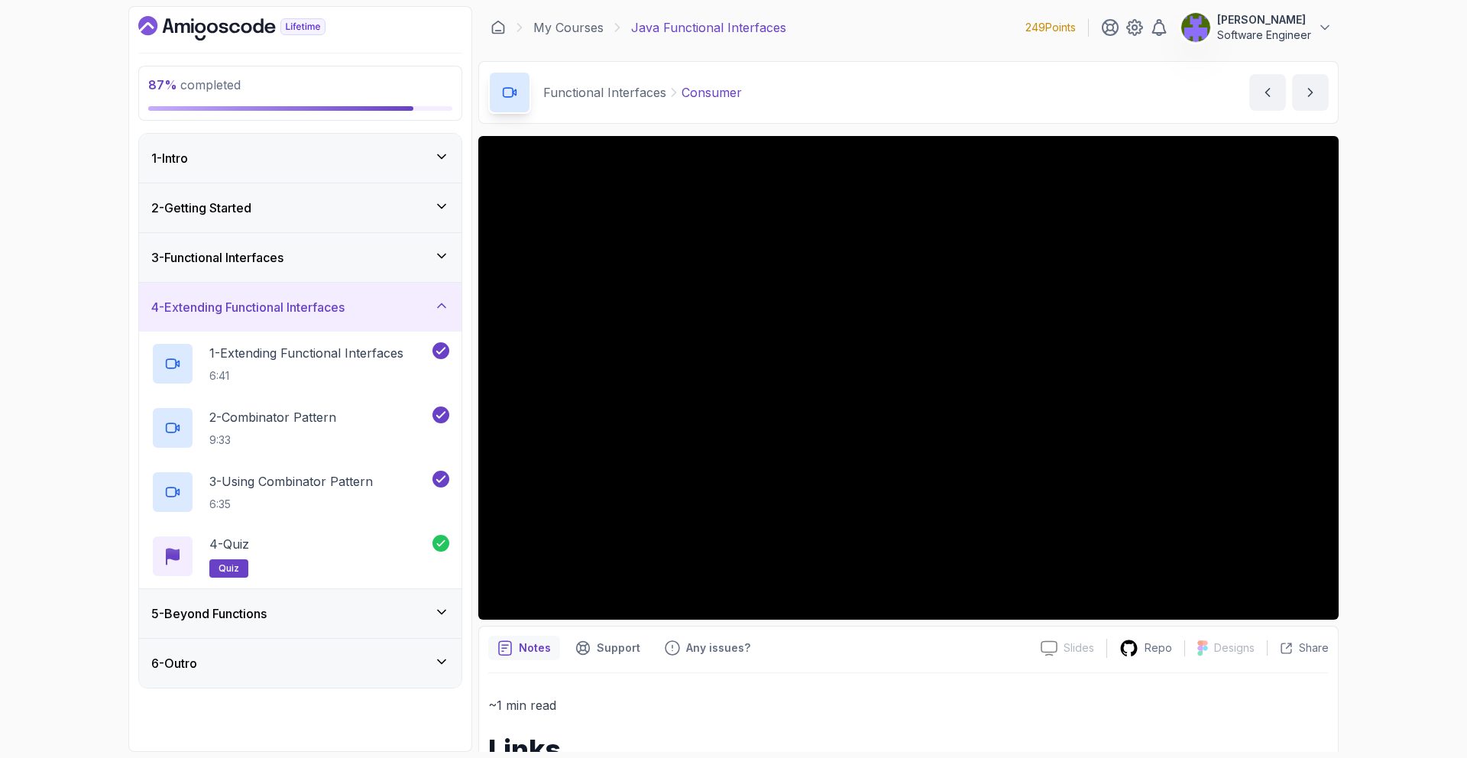
click at [391, 632] on div "5 - Beyond Functions" at bounding box center [300, 613] width 322 height 49
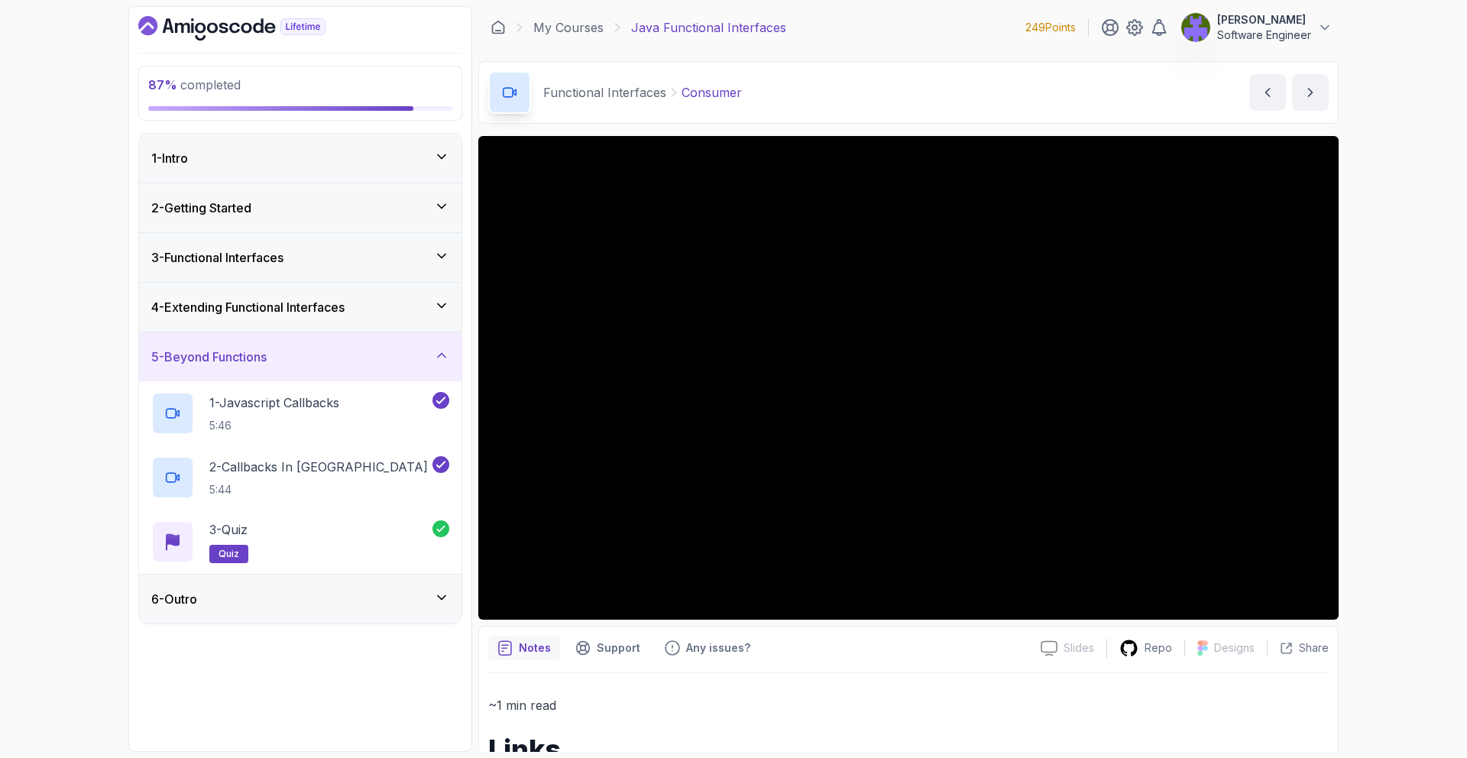
click at [390, 617] on div "6 - Outro" at bounding box center [300, 599] width 322 height 49
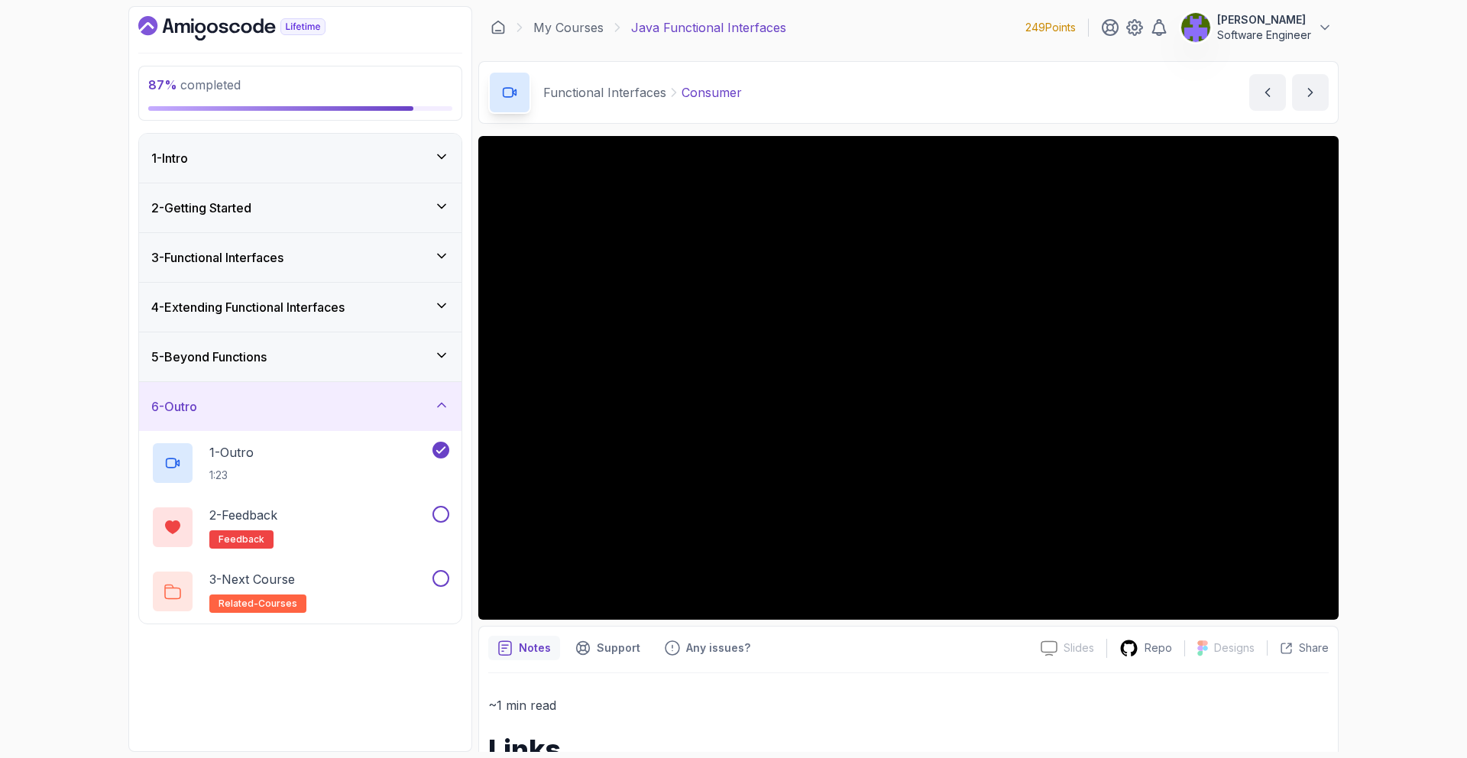
click at [368, 264] on div "3 - Functional Interfaces" at bounding box center [300, 257] width 298 height 18
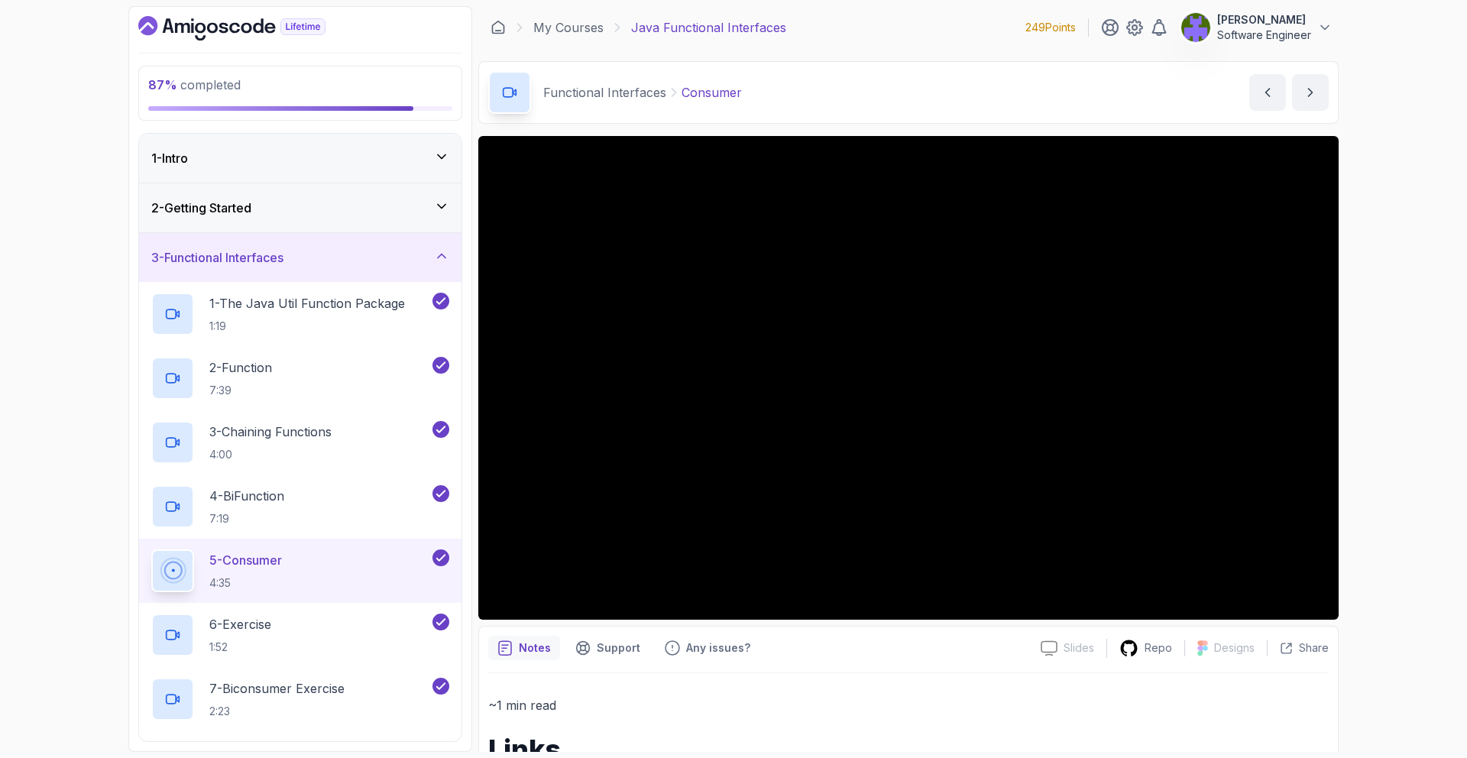
click at [382, 227] on div "2 - Getting Started" at bounding box center [300, 207] width 322 height 49
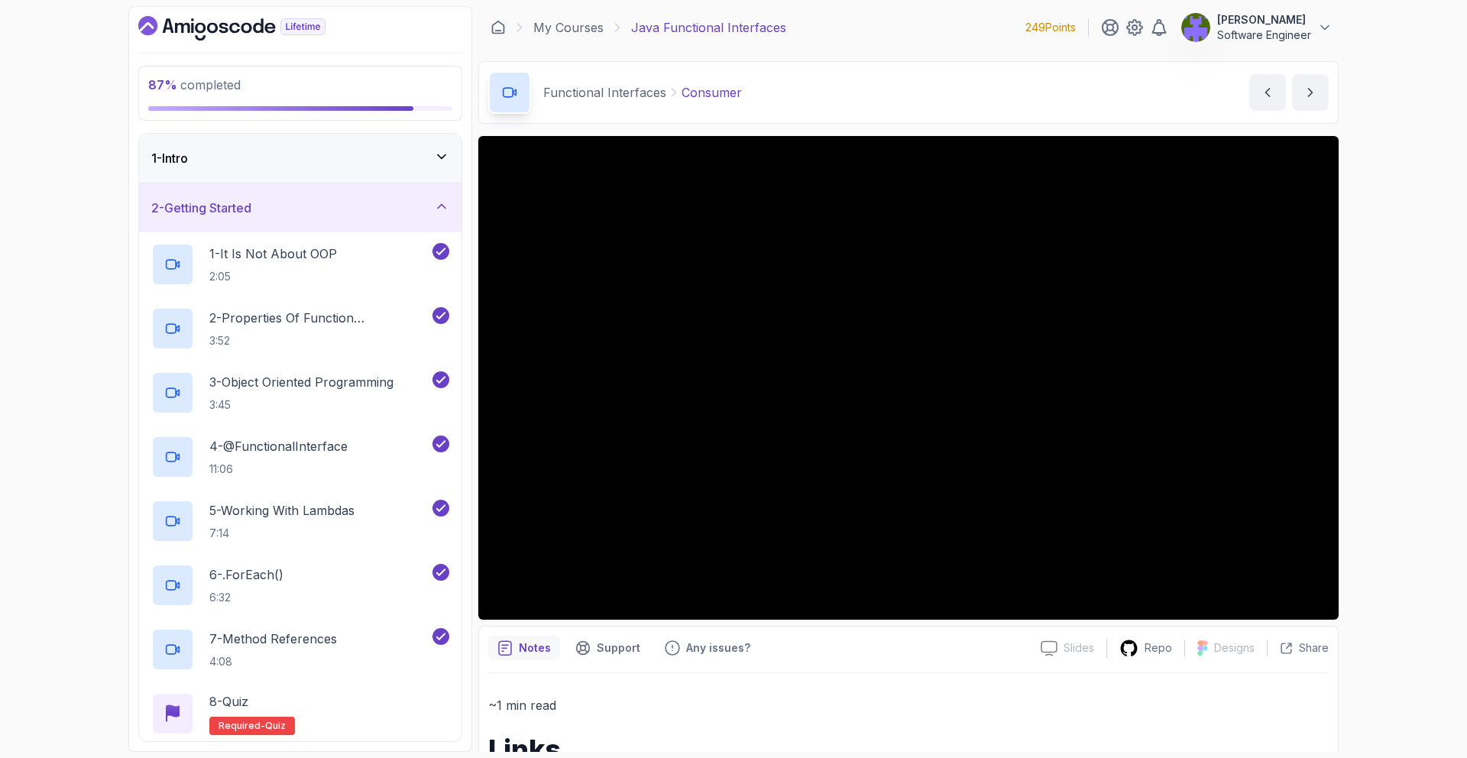
click at [400, 225] on div "2 - Getting Started" at bounding box center [300, 207] width 322 height 49
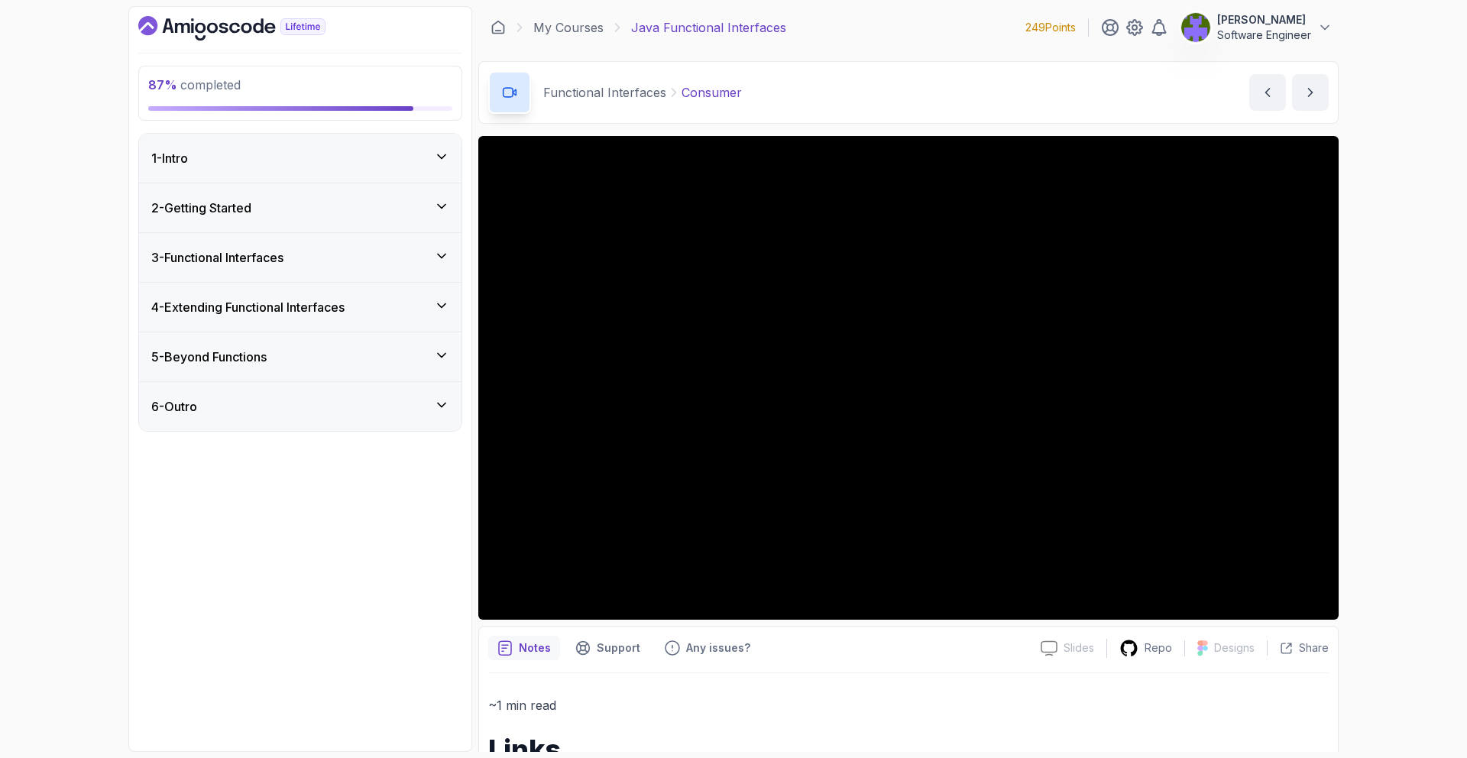
click at [418, 213] on div "2 - Getting Started" at bounding box center [300, 208] width 298 height 18
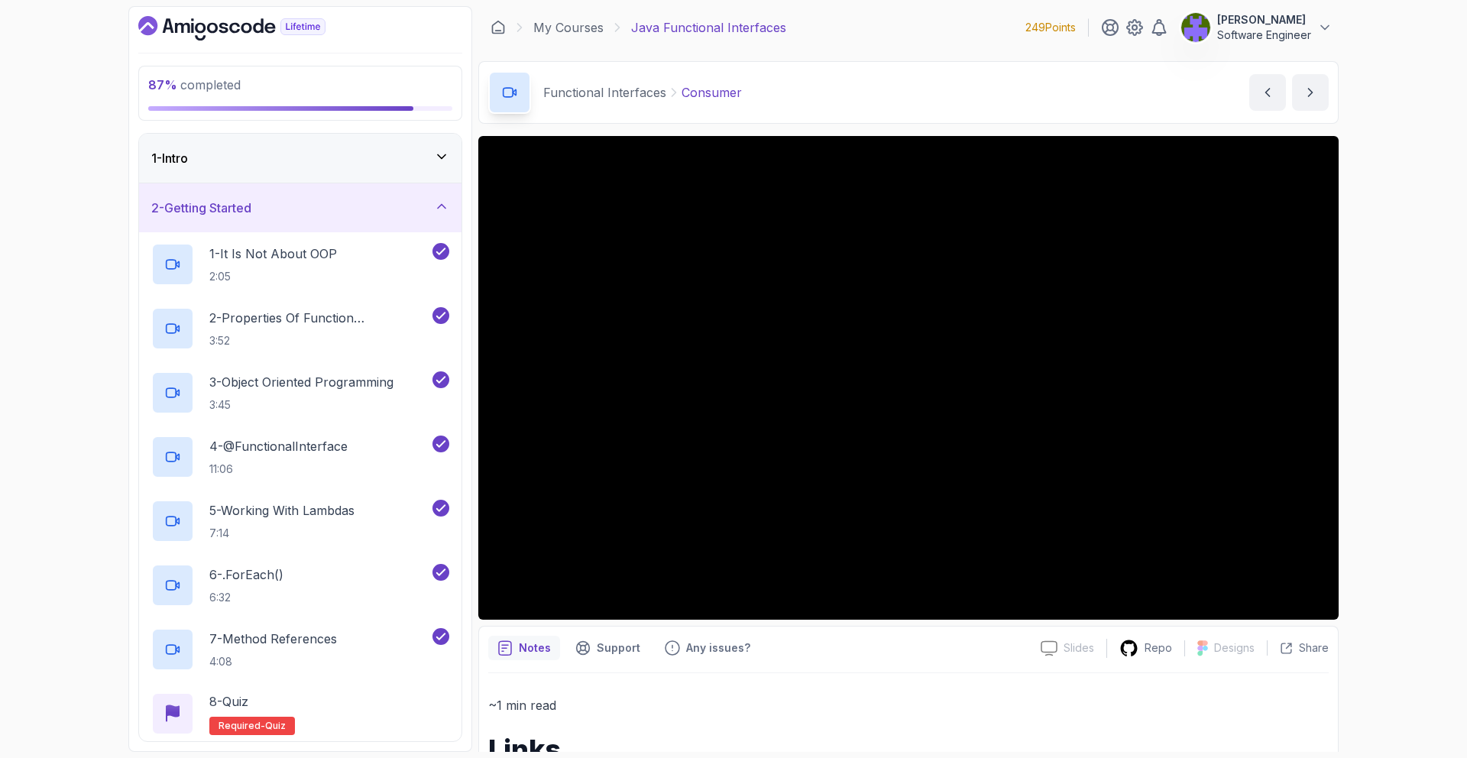
click at [370, 180] on div "1 - Intro" at bounding box center [300, 158] width 322 height 49
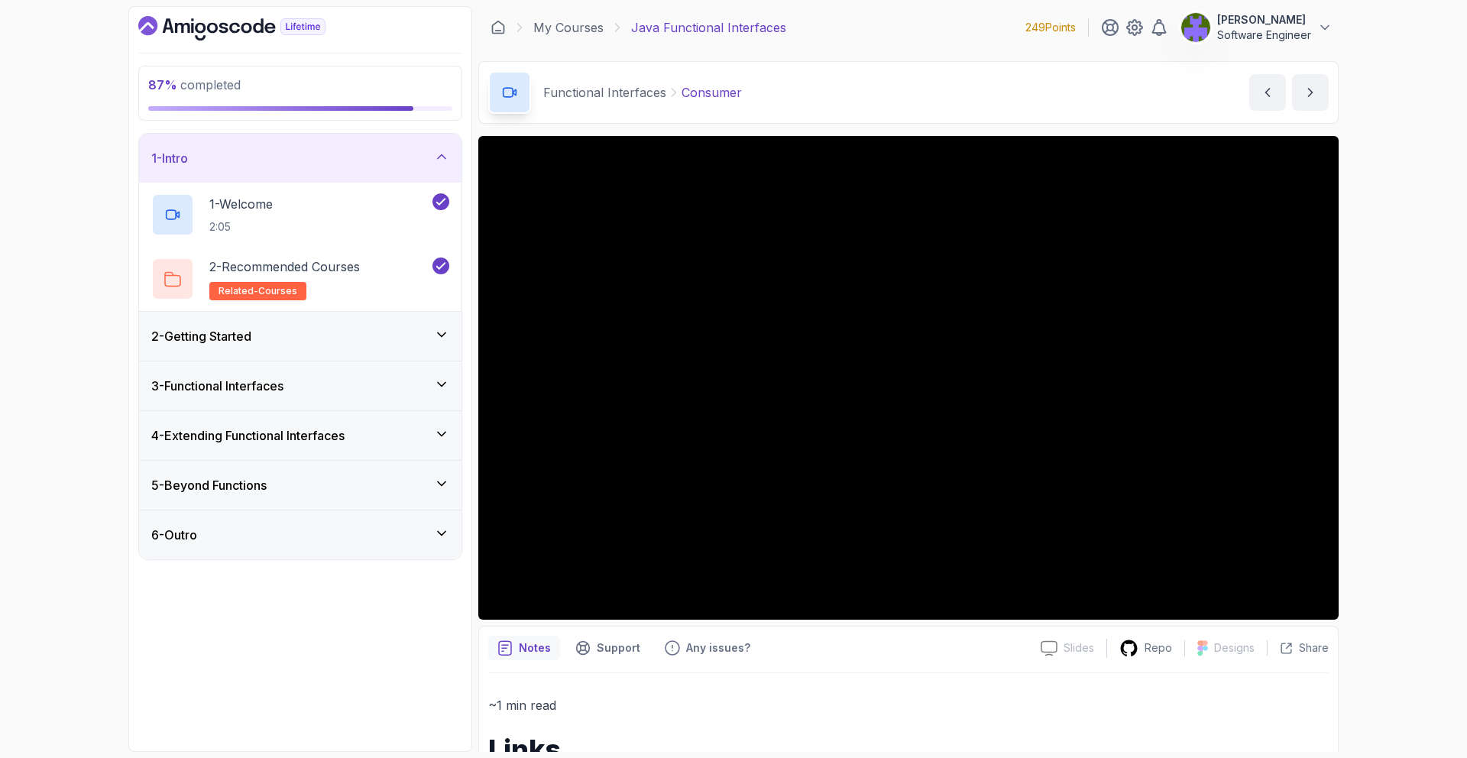
click at [387, 313] on div "2 - Getting Started" at bounding box center [300, 336] width 322 height 49
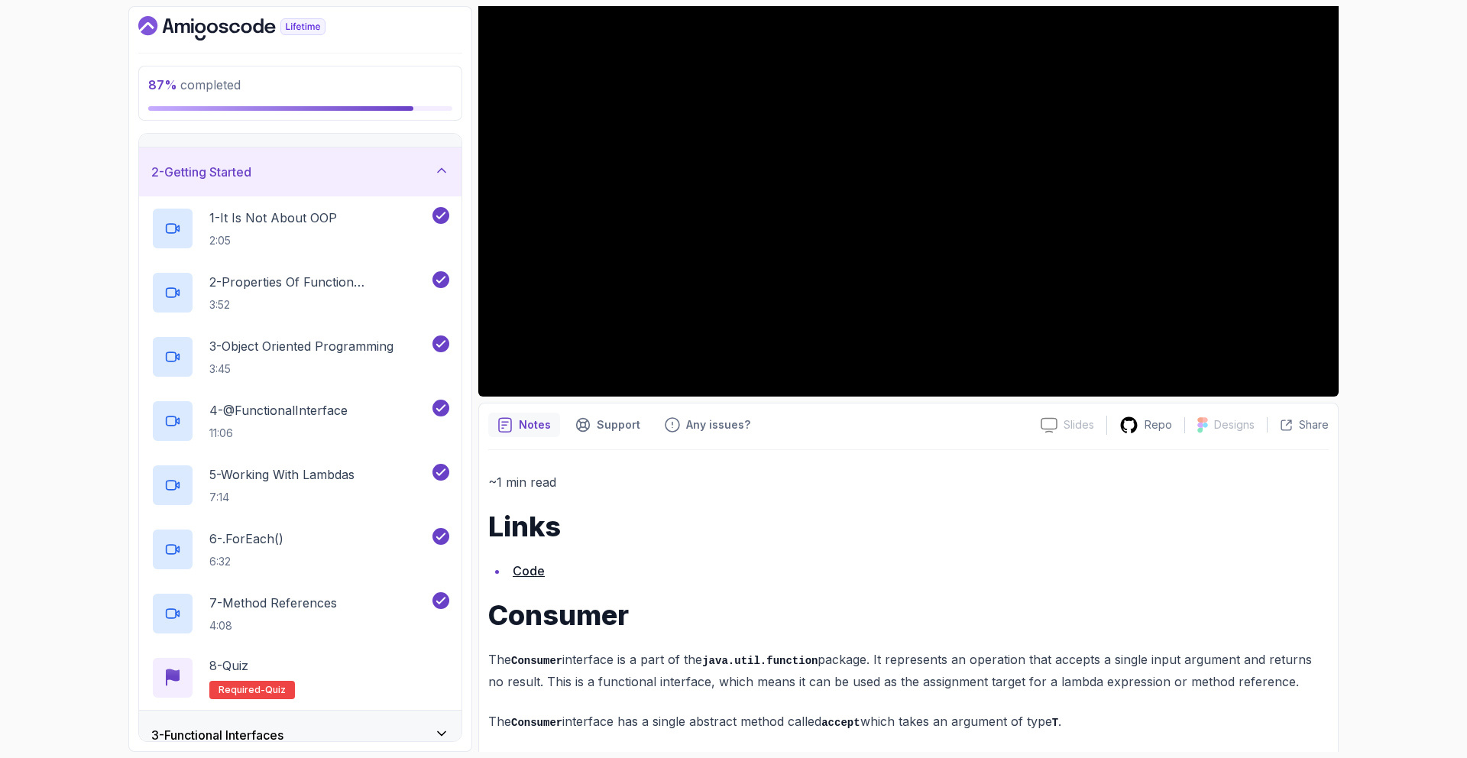
scroll to position [228, 0]
